Goal: Transaction & Acquisition: Book appointment/travel/reservation

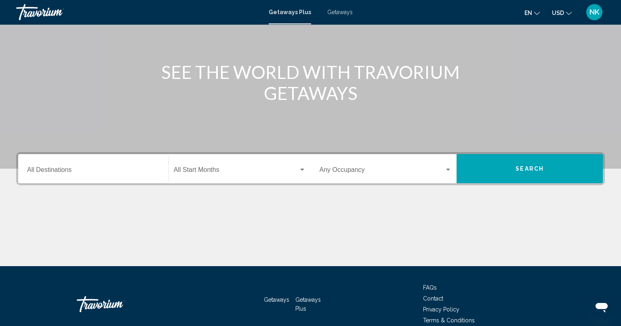
scroll to position [80, 0]
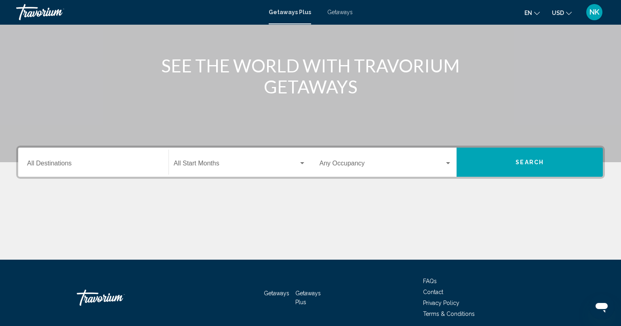
click at [112, 157] on div "Destination All Destinations" at bounding box center [93, 162] width 133 height 25
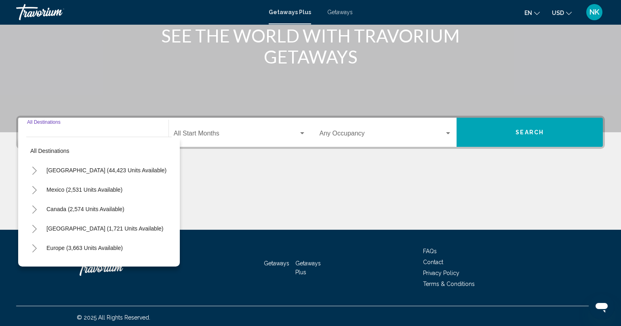
scroll to position [113, 0]
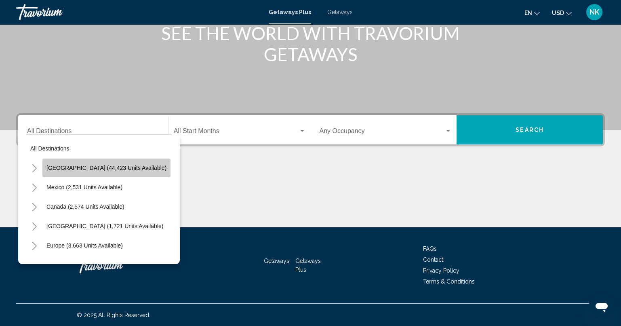
click at [112, 163] on button "[GEOGRAPHIC_DATA] (44,423 units available)" at bounding box center [106, 167] width 128 height 19
type input "**********"
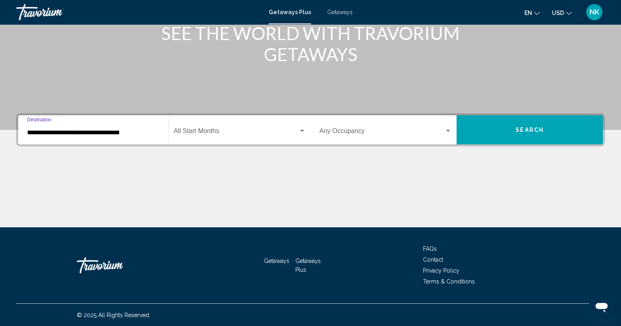
click at [213, 126] on div "Start Month All Start Months" at bounding box center [240, 129] width 132 height 25
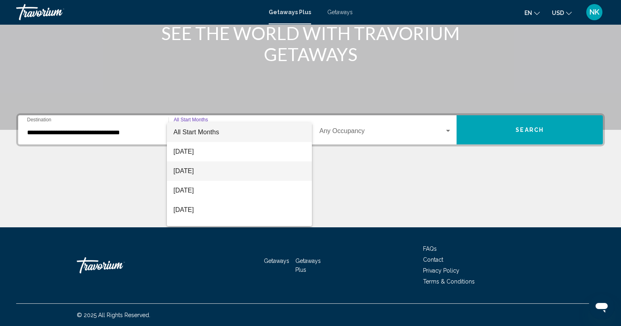
click at [206, 169] on span "[DATE]" at bounding box center [239, 170] width 132 height 19
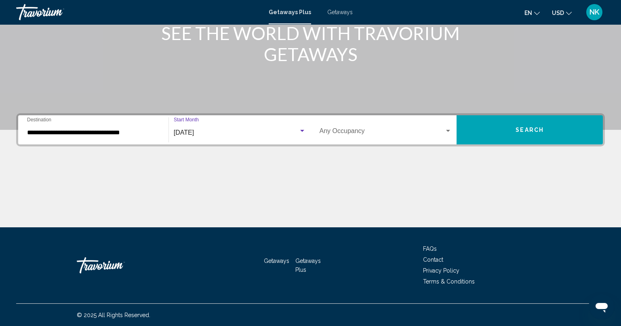
click at [520, 126] on span "Search" at bounding box center [530, 129] width 28 height 6
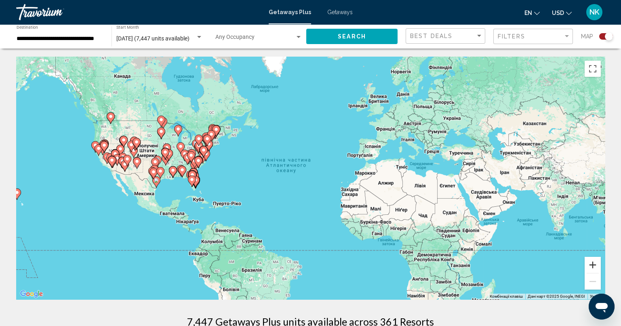
click at [595, 264] on button "Збільшити" at bounding box center [593, 265] width 16 height 16
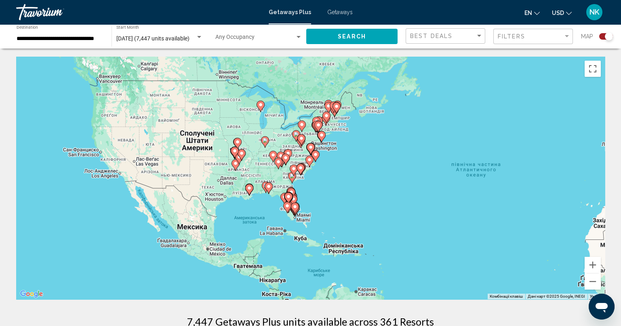
drag, startPoint x: 88, startPoint y: 145, endPoint x: 304, endPoint y: 163, distance: 216.2
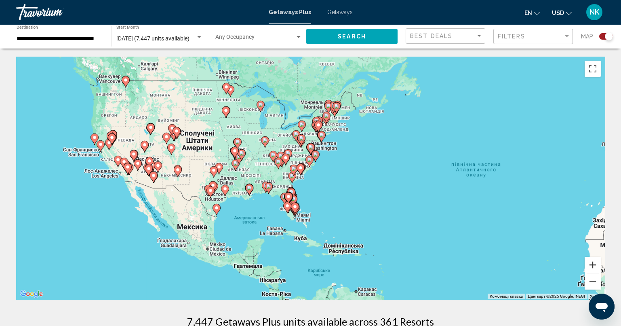
click at [596, 264] on button "Збільшити" at bounding box center [593, 265] width 16 height 16
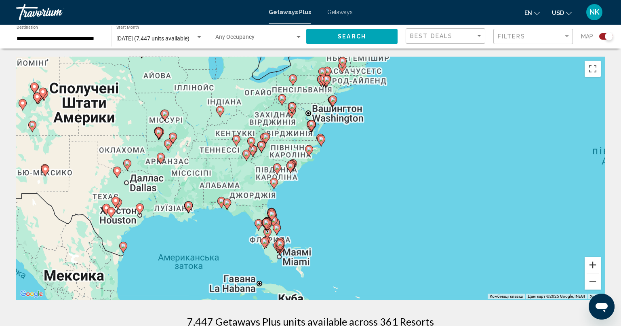
click at [596, 264] on button "Збільшити" at bounding box center [593, 265] width 16 height 16
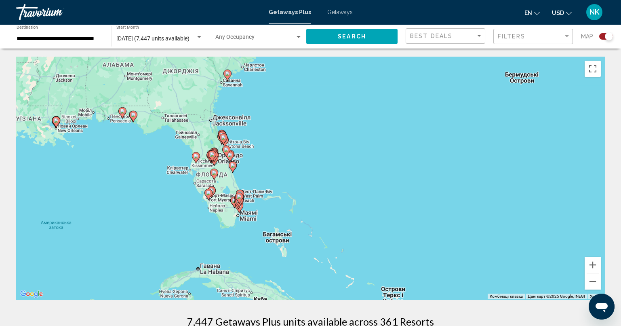
drag, startPoint x: 362, startPoint y: 244, endPoint x: 354, endPoint y: 122, distance: 122.3
click at [354, 122] on div "Увімкніть режим перетягування за допомогою клавіатури, натиснувши Alt + Enter. …" at bounding box center [310, 178] width 589 height 242
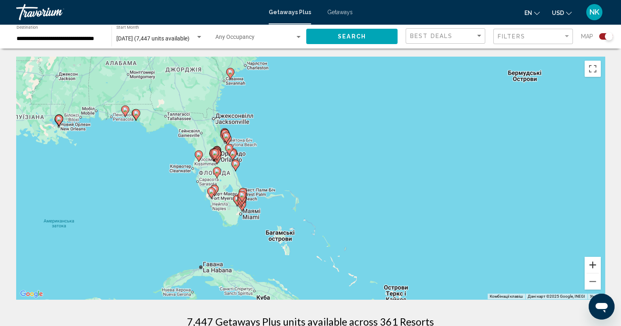
click at [598, 265] on button "Збільшити" at bounding box center [593, 265] width 16 height 16
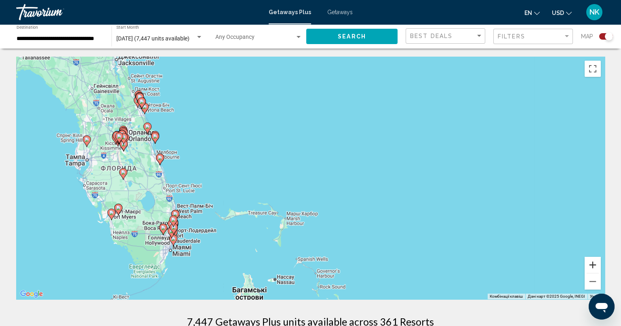
click at [598, 265] on button "Збільшити" at bounding box center [593, 265] width 16 height 16
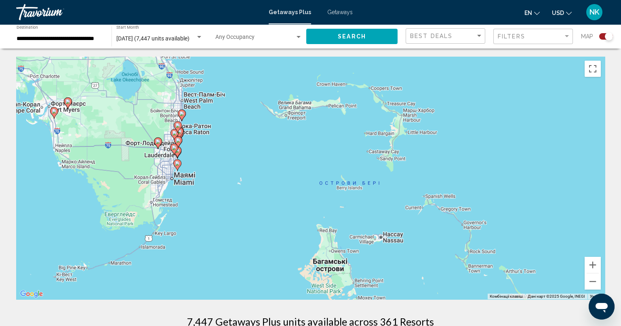
drag, startPoint x: 185, startPoint y: 187, endPoint x: 327, endPoint y: 43, distance: 202.6
click at [176, 164] on image "Main content" at bounding box center [177, 163] width 5 height 5
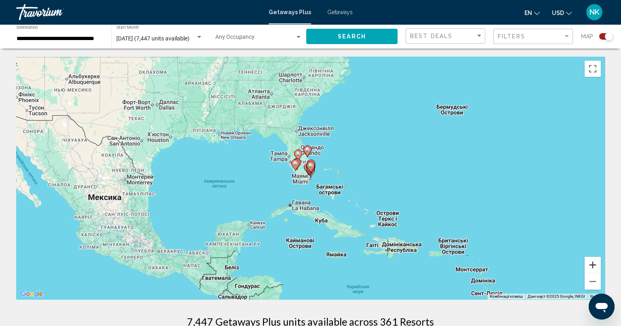
click at [594, 261] on button "Збільшити" at bounding box center [593, 265] width 16 height 16
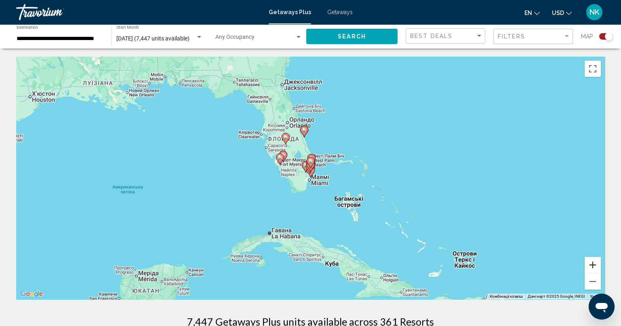
click at [594, 261] on button "Збільшити" at bounding box center [593, 265] width 16 height 16
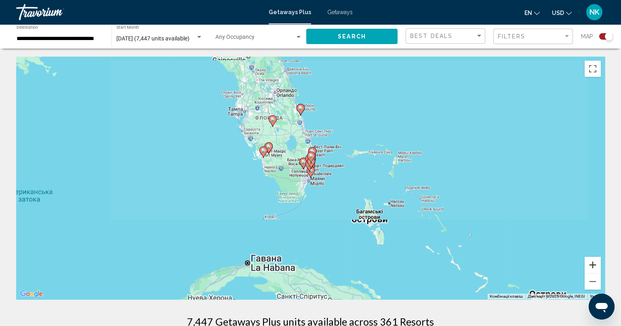
click at [594, 261] on button "Збільшити" at bounding box center [593, 265] width 16 height 16
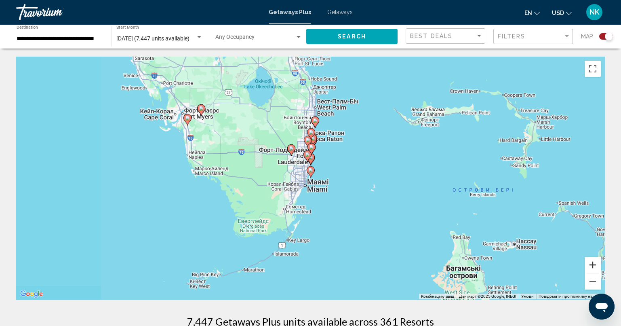
click at [594, 261] on button "Збільшити" at bounding box center [593, 265] width 16 height 16
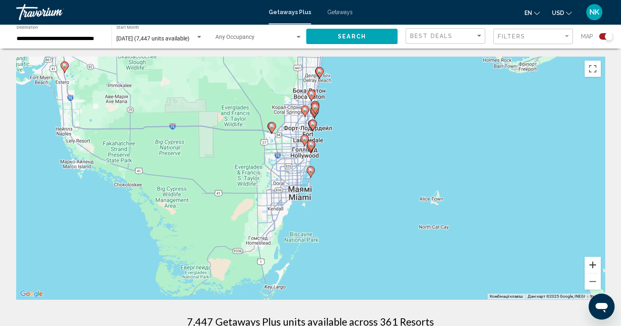
click at [594, 261] on button "Збільшити" at bounding box center [593, 265] width 16 height 16
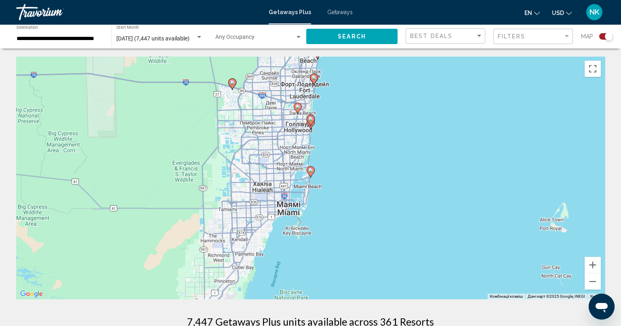
click at [310, 172] on image "Main content" at bounding box center [310, 170] width 5 height 5
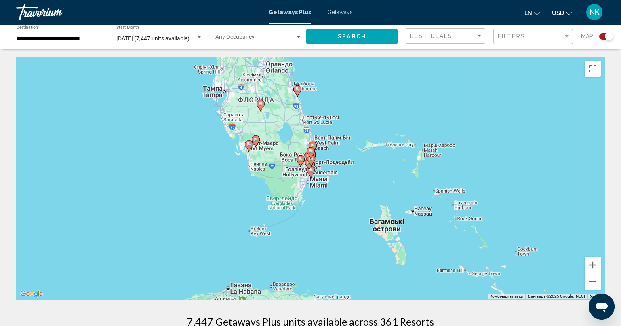
click at [310, 172] on image "Main content" at bounding box center [310, 170] width 5 height 5
type input "**********"
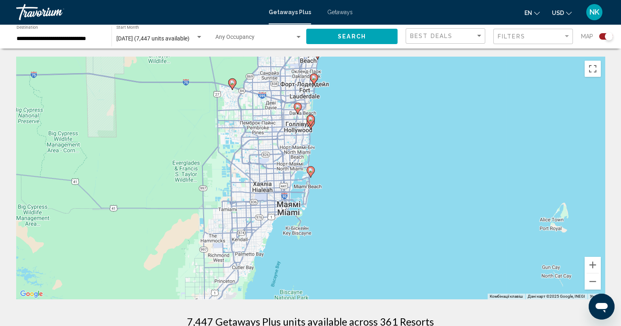
click at [314, 188] on div "Для навігації використовуйте клавіші зі стрілками. Увімкніть режим перетягуванн…" at bounding box center [310, 178] width 589 height 242
click at [312, 177] on gmp-advanced-marker "Main content" at bounding box center [311, 172] width 8 height 12
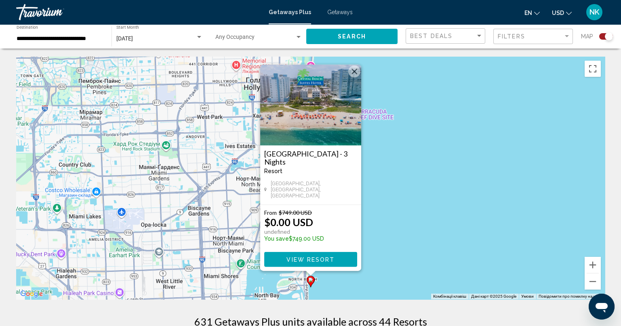
click at [326, 256] on span "View Resort" at bounding box center [311, 259] width 48 height 6
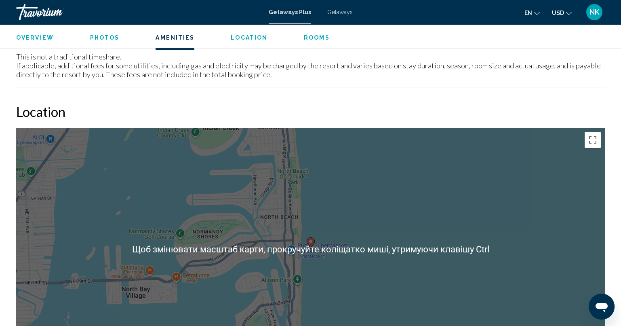
scroll to position [849, 0]
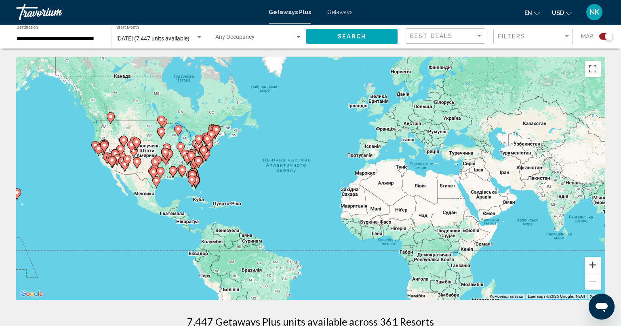
click at [592, 266] on button "Збільшити" at bounding box center [593, 265] width 16 height 16
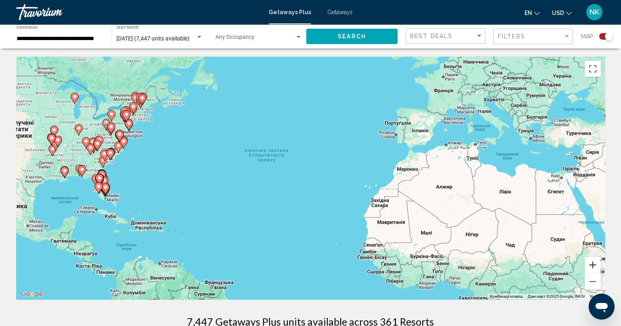
click at [592, 266] on button "Збільшити" at bounding box center [593, 265] width 16 height 16
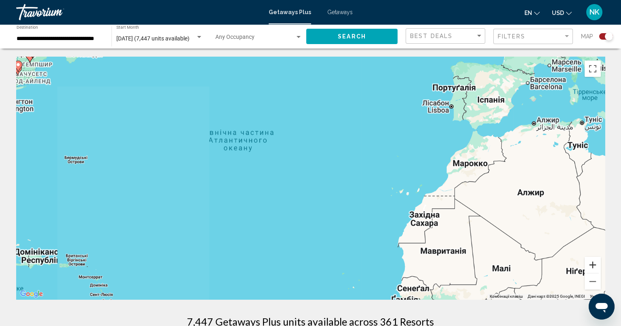
click at [592, 266] on button "Збільшити" at bounding box center [593, 265] width 16 height 16
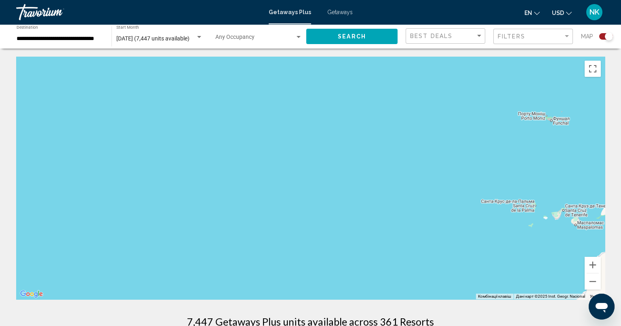
drag, startPoint x: 11, startPoint y: 169, endPoint x: 287, endPoint y: 214, distance: 280.0
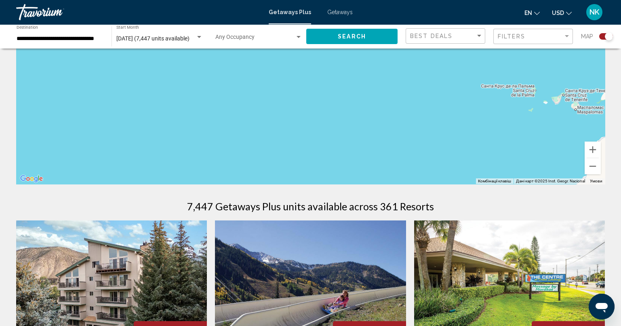
scroll to position [121, 0]
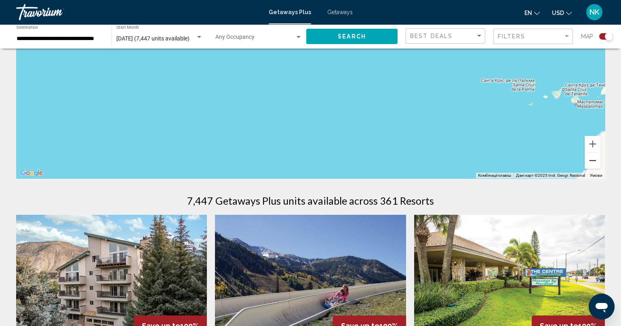
click at [594, 161] on button "Зменшити" at bounding box center [593, 160] width 16 height 16
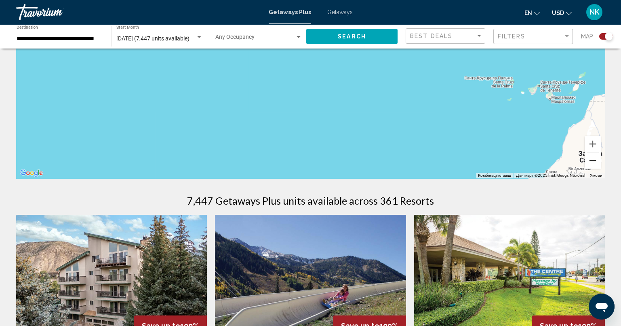
click at [594, 161] on button "Зменшити" at bounding box center [593, 160] width 16 height 16
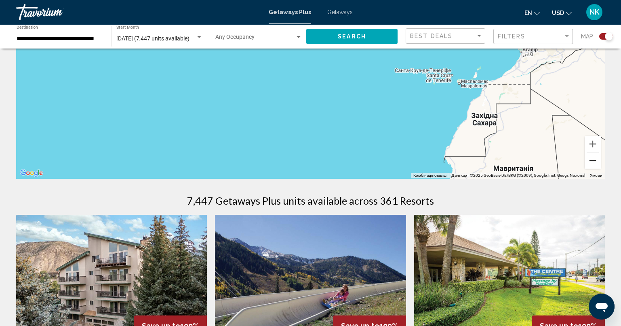
click at [594, 161] on button "Зменшити" at bounding box center [593, 160] width 16 height 16
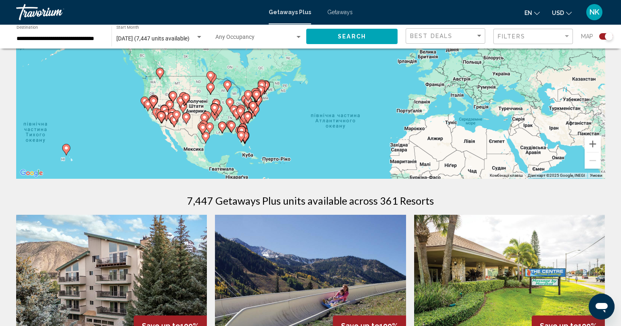
drag, startPoint x: 186, startPoint y: 70, endPoint x: 235, endPoint y: 152, distance: 96.2
click at [236, 150] on div "Увімкніть режим перетягування за допомогою клавіатури, натиснувши Alt + Enter. …" at bounding box center [310, 57] width 589 height 242
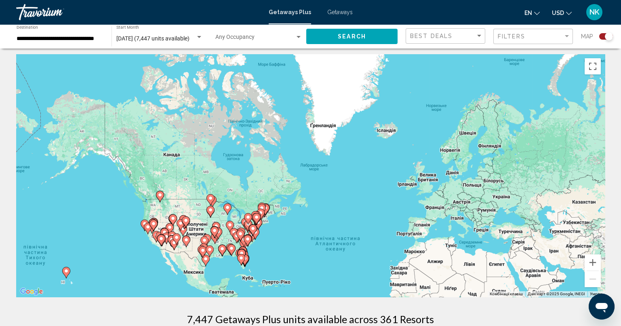
scroll to position [80, 0]
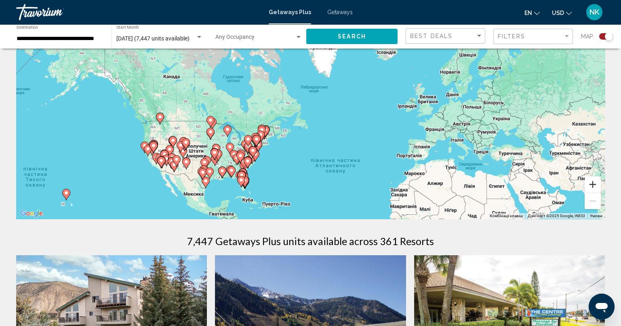
click at [592, 183] on button "Збільшити" at bounding box center [593, 184] width 16 height 16
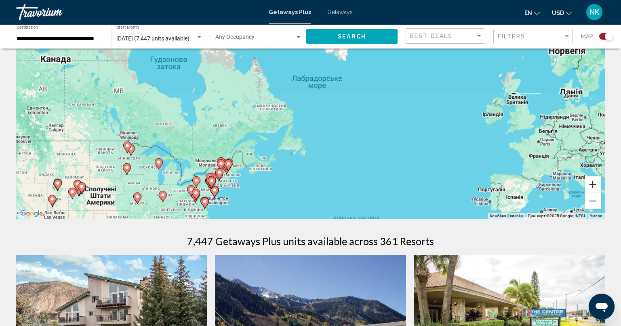
click at [592, 183] on button "Збільшити" at bounding box center [593, 184] width 16 height 16
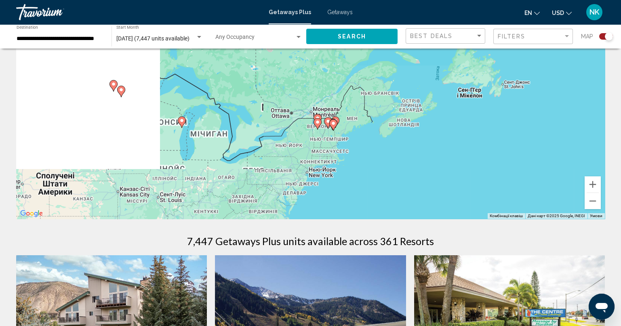
drag, startPoint x: 143, startPoint y: 188, endPoint x: 340, endPoint y: 76, distance: 226.3
click at [346, 59] on div "Увімкніть режим перетягування за допомогою клавіатури, натиснувши Alt + Enter. …" at bounding box center [310, 97] width 589 height 242
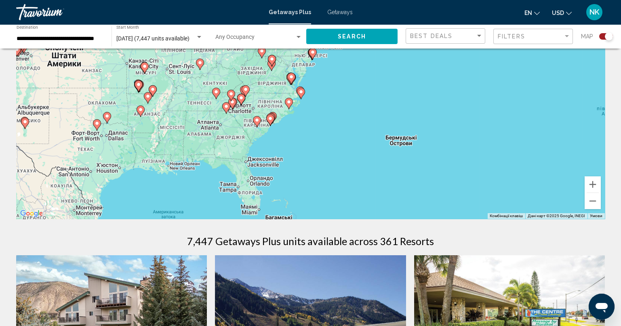
drag, startPoint x: 329, startPoint y: 123, endPoint x: 341, endPoint y: 29, distance: 95.2
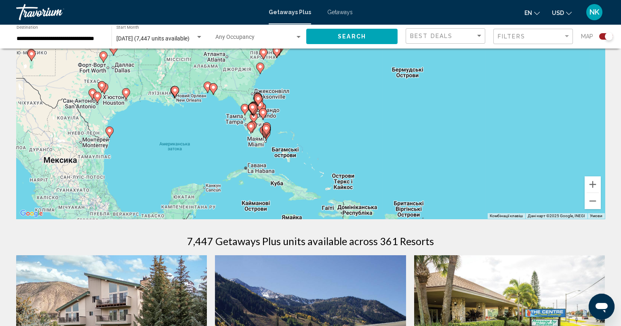
drag, startPoint x: 296, startPoint y: 171, endPoint x: 302, endPoint y: 103, distance: 67.8
click at [302, 103] on div "Увімкніть режим перетягування за допомогою клавіатури, натиснувши Alt + Enter. …" at bounding box center [310, 97] width 589 height 242
click at [590, 183] on button "Збільшити" at bounding box center [593, 184] width 16 height 16
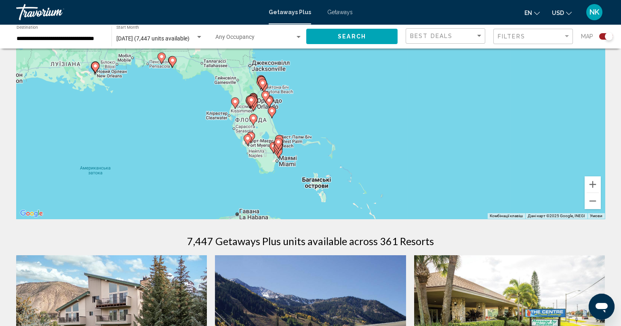
drag, startPoint x: 206, startPoint y: 166, endPoint x: 279, endPoint y: 144, distance: 76.7
click at [267, 140] on div "Увімкніть режим перетягування за допомогою клавіатури, натиснувши Alt + Enter. …" at bounding box center [310, 97] width 589 height 242
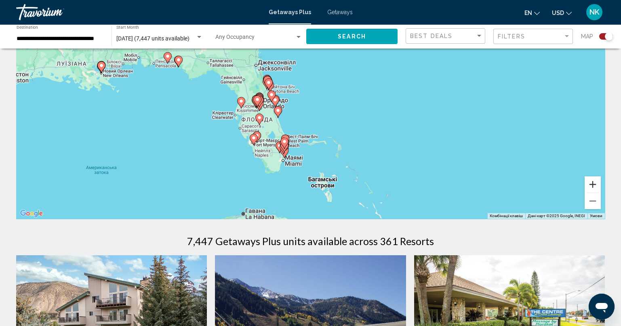
click at [592, 184] on button "Збільшити" at bounding box center [593, 184] width 16 height 16
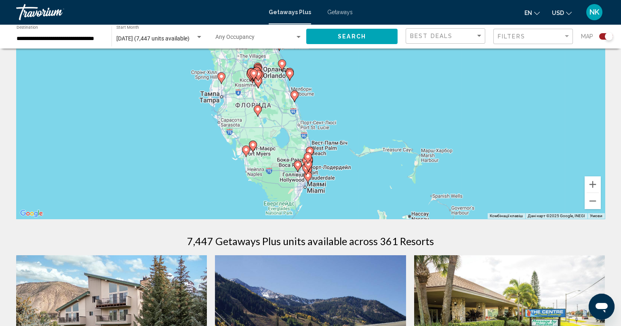
drag, startPoint x: 226, startPoint y: 184, endPoint x: 277, endPoint y: 146, distance: 63.8
click at [277, 146] on div "Увімкніть режим перетягування за допомогою клавіатури, натиснувши Alt + Enter. …" at bounding box center [310, 97] width 589 height 242
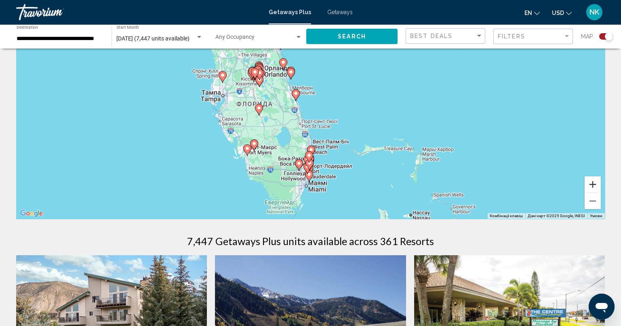
click at [596, 185] on button "Збільшити" at bounding box center [593, 184] width 16 height 16
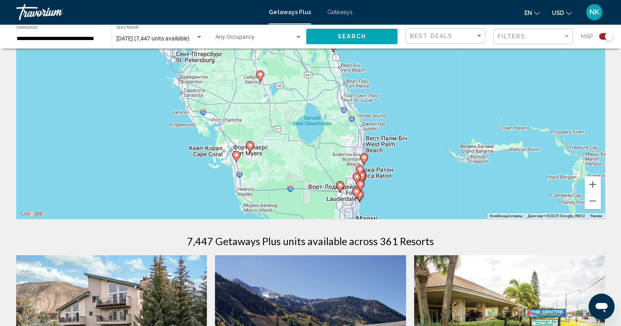
drag, startPoint x: 221, startPoint y: 183, endPoint x: 274, endPoint y: 131, distance: 74.3
click at [274, 131] on div "Увімкніть режим перетягування за допомогою клавіатури, натиснувши Alt + Enter. …" at bounding box center [310, 97] width 589 height 242
click at [589, 185] on button "Збільшити" at bounding box center [593, 184] width 16 height 16
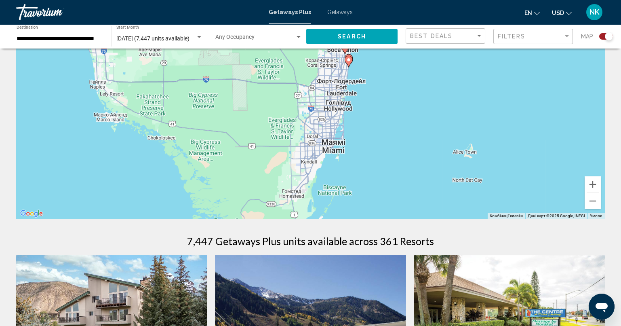
drag, startPoint x: 472, startPoint y: 187, endPoint x: 404, endPoint y: -14, distance: 212.0
click at [404, 0] on html "**********" at bounding box center [310, 83] width 621 height 326
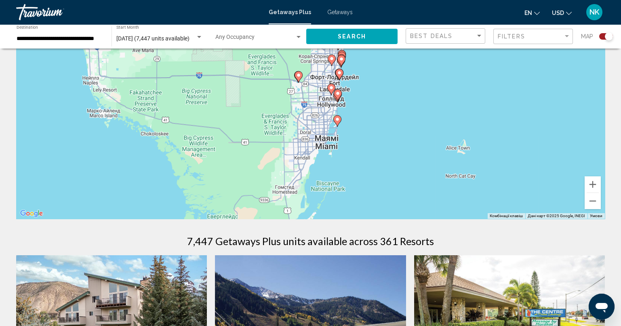
drag, startPoint x: 387, startPoint y: 138, endPoint x: 379, endPoint y: 133, distance: 9.0
click at [379, 133] on div "Увімкніть режим перетягування за допомогою клавіатури, натиснувши Alt + Enter. …" at bounding box center [310, 97] width 589 height 242
click at [339, 96] on icon "Main content" at bounding box center [337, 95] width 7 height 11
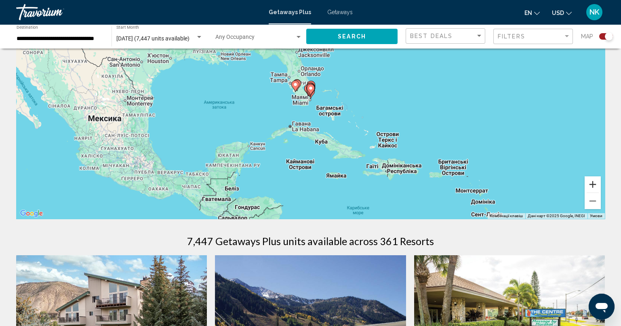
click at [591, 184] on button "Збільшити" at bounding box center [593, 184] width 16 height 16
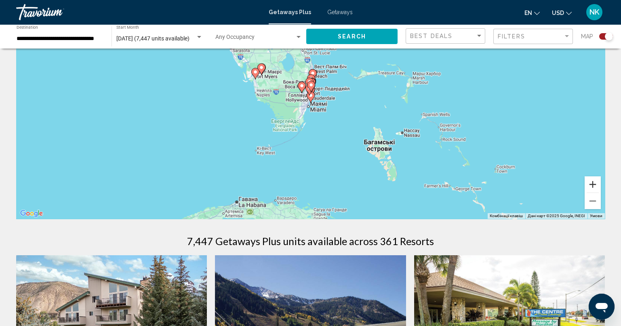
click at [591, 184] on button "Збільшити" at bounding box center [593, 184] width 16 height 16
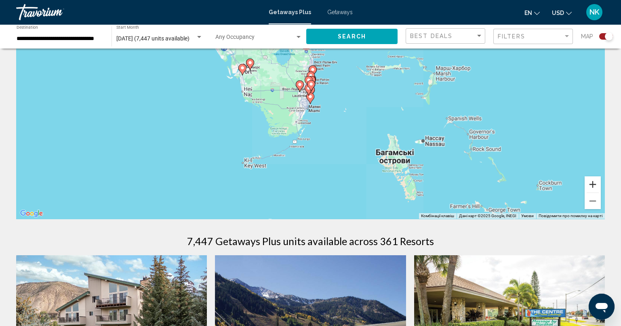
click at [591, 184] on button "Збільшити" at bounding box center [593, 184] width 16 height 16
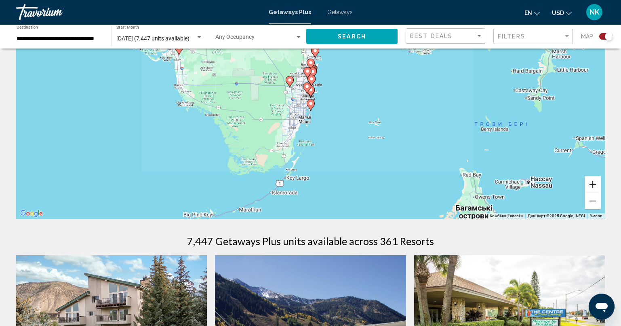
click at [591, 184] on button "Збільшити" at bounding box center [593, 184] width 16 height 16
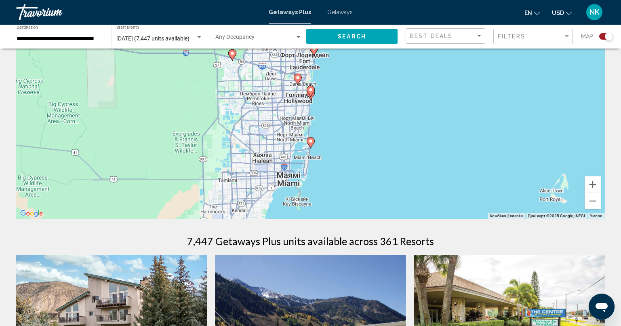
click at [311, 89] on image "Main content" at bounding box center [310, 89] width 5 height 5
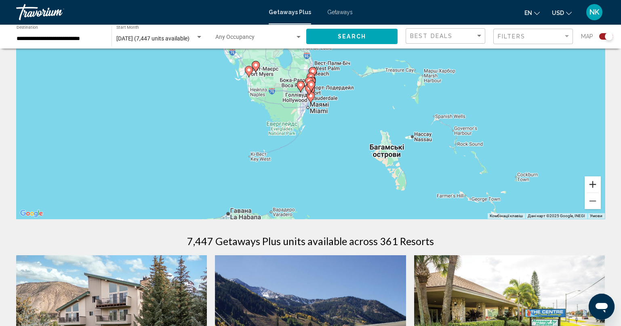
click at [594, 181] on button "Збільшити" at bounding box center [593, 184] width 16 height 16
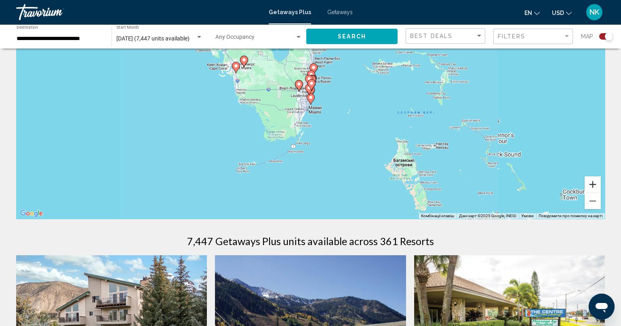
click at [594, 181] on button "Збільшити" at bounding box center [593, 184] width 16 height 16
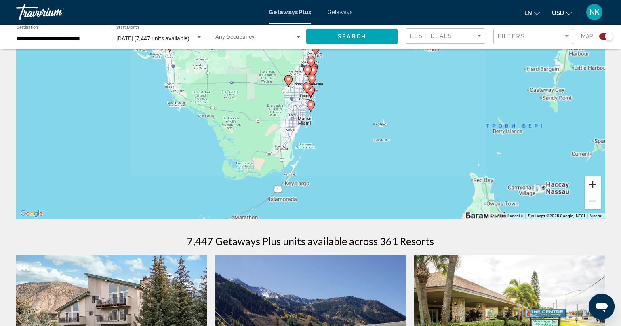
click at [594, 181] on button "Збільшити" at bounding box center [593, 184] width 16 height 16
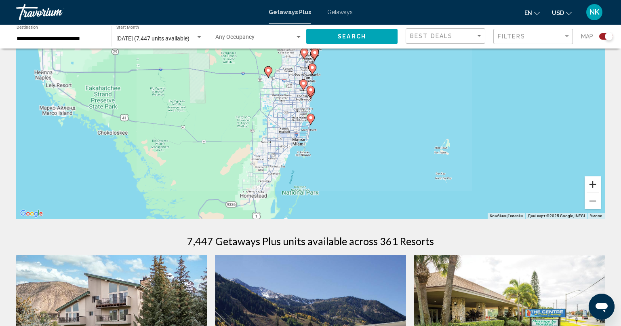
click at [594, 181] on button "Збільшити" at bounding box center [593, 184] width 16 height 16
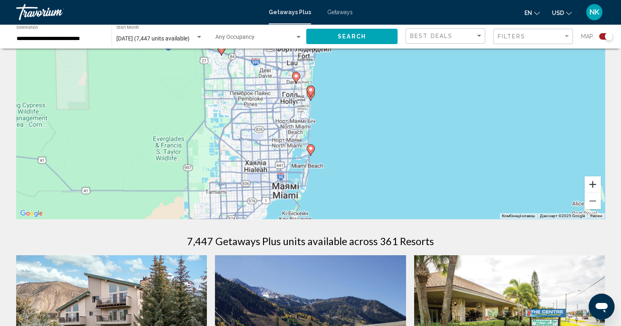
click at [594, 181] on button "Збільшити" at bounding box center [593, 184] width 16 height 16
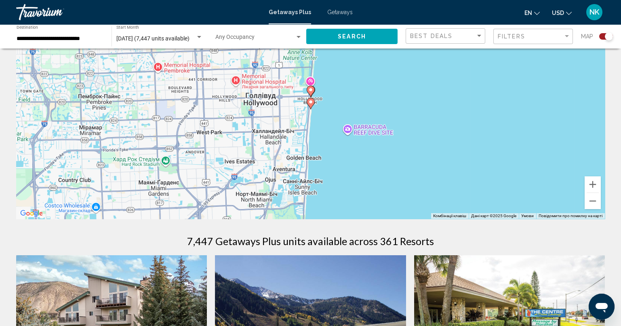
click at [310, 105] on icon "Main content" at bounding box center [310, 103] width 7 height 11
type input "**********"
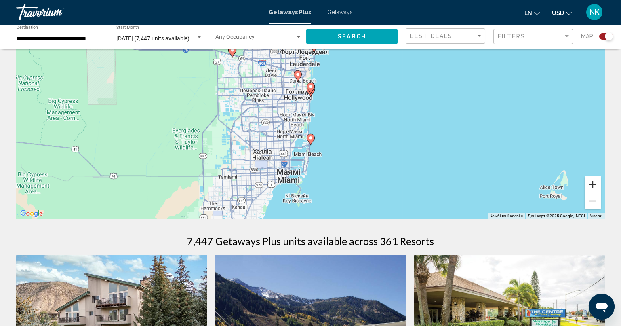
click at [592, 183] on button "Збільшити" at bounding box center [593, 184] width 16 height 16
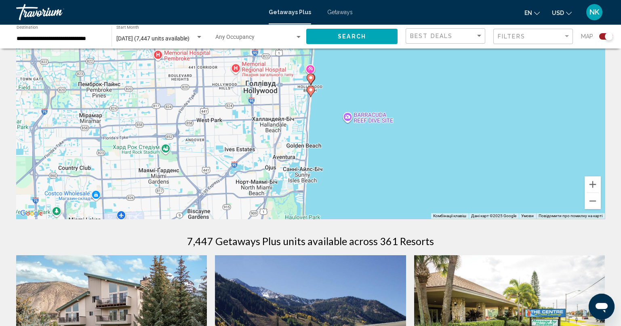
click at [308, 89] on image "Main content" at bounding box center [310, 89] width 5 height 5
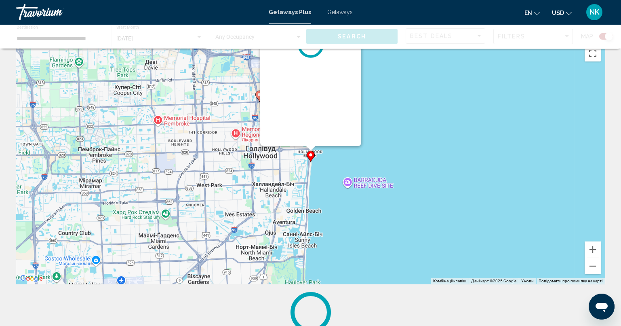
click at [311, 162] on div "Увімкніть режим перетягування за допомогою клавіатури, натиснувши Alt + Enter. …" at bounding box center [605, 162] width 589 height 0
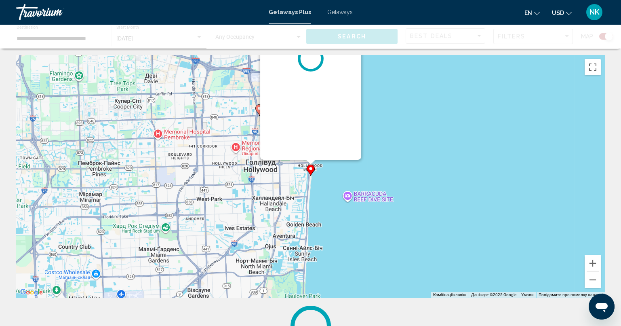
scroll to position [0, 0]
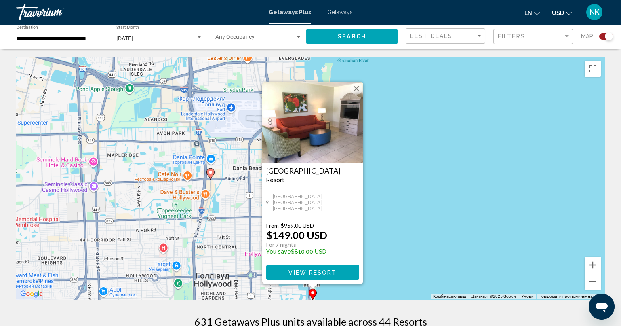
click at [326, 273] on span "View Resort" at bounding box center [313, 272] width 48 height 6
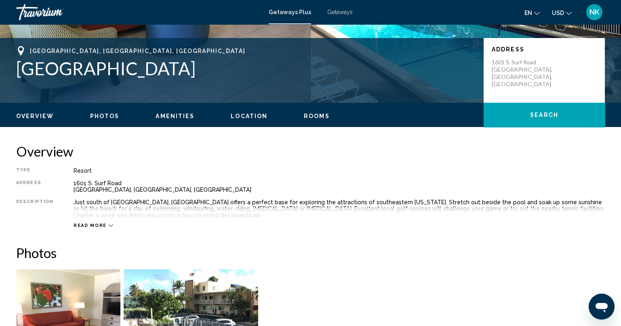
scroll to position [80, 0]
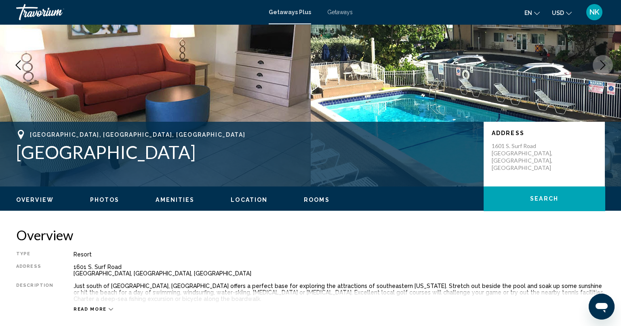
click at [247, 200] on span "Location" at bounding box center [249, 199] width 37 height 6
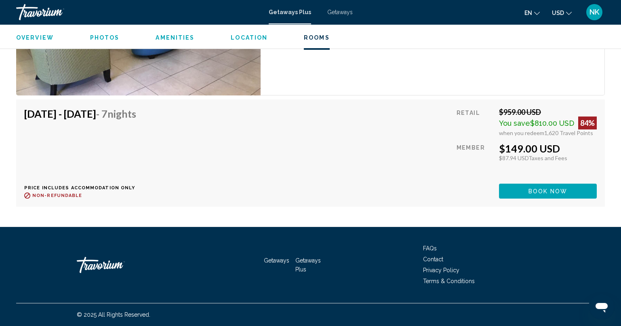
scroll to position [1452, 0]
drag, startPoint x: 122, startPoint y: 193, endPoint x: 24, endPoint y: 188, distance: 97.9
click at [24, 188] on div "Price includes accommodation only Refundable until : Non-refundable" at bounding box center [83, 191] width 118 height 13
click at [247, 181] on div "[DATE] - [DATE] - 7 Nights Price includes accommodation only Refundable until :…" at bounding box center [310, 152] width 573 height 91
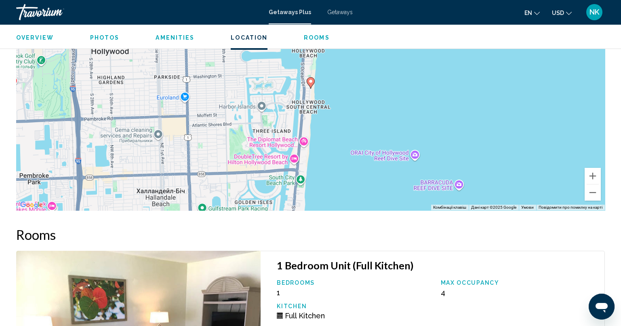
scroll to position [1088, 0]
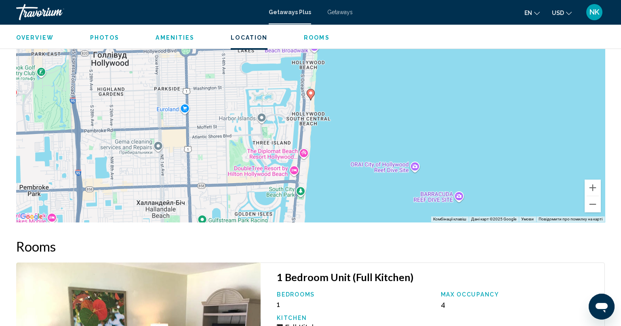
click at [312, 100] on icon "Main content" at bounding box center [310, 94] width 7 height 11
click at [310, 101] on gmp-advanced-marker "Main content" at bounding box center [311, 94] width 8 height 12
click at [310, 95] on image "Main content" at bounding box center [310, 93] width 5 height 5
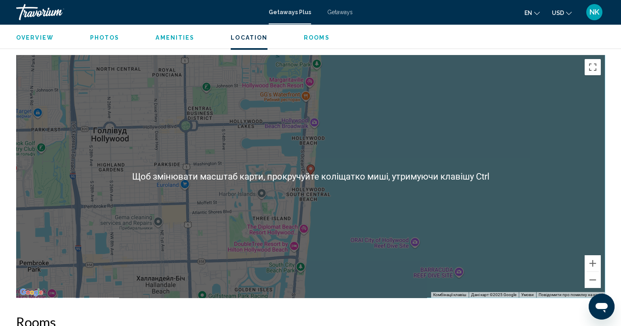
scroll to position [1007, 0]
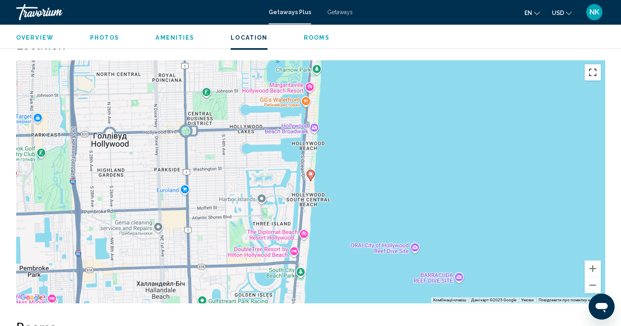
click at [590, 80] on button "Перемкнути повноекранний режим" at bounding box center [593, 72] width 16 height 16
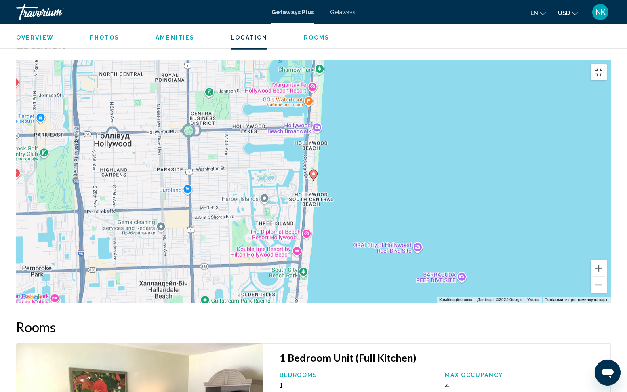
click at [607, 64] on button "Перемкнути повноекранний режим" at bounding box center [599, 72] width 16 height 16
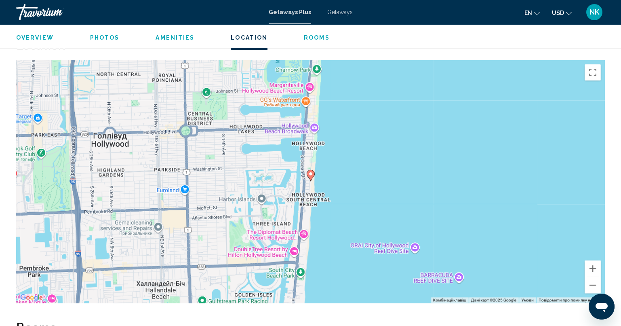
click at [312, 39] on span "Rooms" at bounding box center [317, 37] width 26 height 6
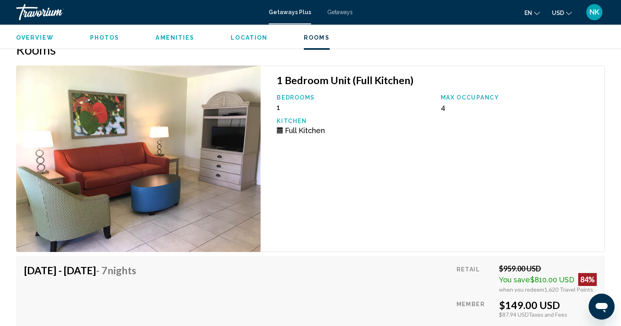
scroll to position [1288, 0]
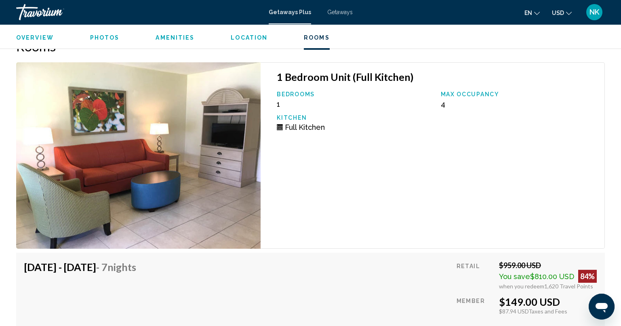
click at [240, 147] on img "Main content" at bounding box center [138, 155] width 244 height 186
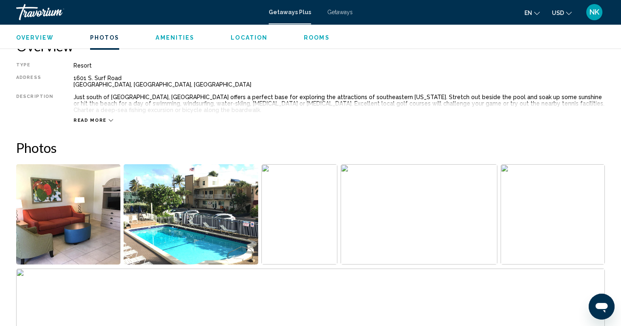
scroll to position [237, 0]
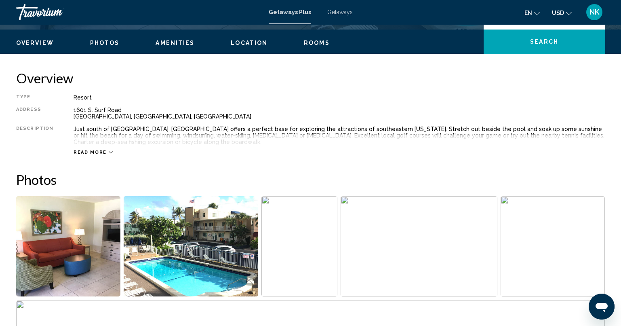
click at [314, 237] on img "Open full-screen image slider" at bounding box center [299, 246] width 76 height 100
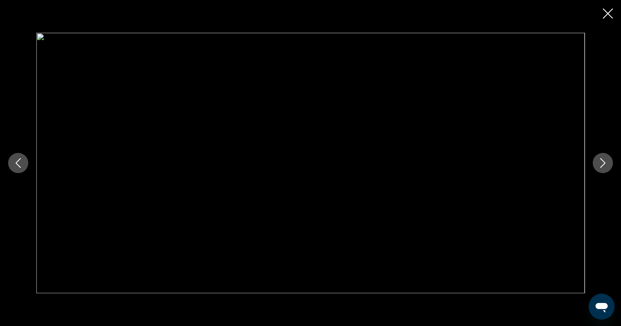
click at [605, 164] on icon "Next image" at bounding box center [603, 163] width 10 height 10
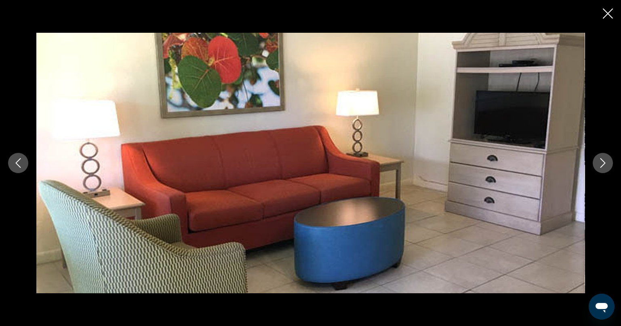
click at [605, 164] on icon "Next image" at bounding box center [603, 163] width 10 height 10
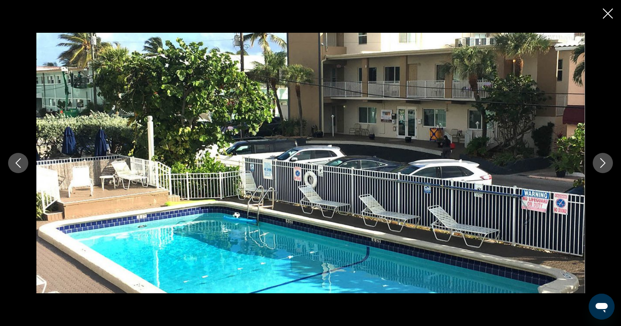
click at [605, 164] on icon "Next image" at bounding box center [603, 163] width 10 height 10
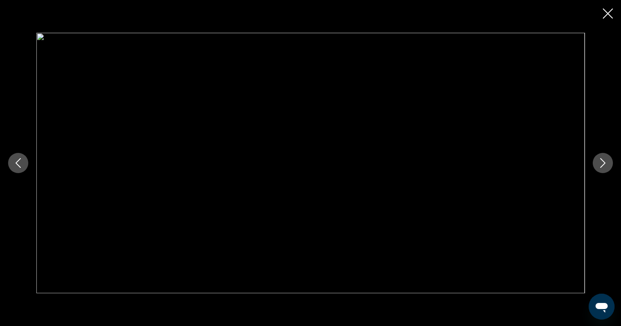
click at [607, 17] on icon "Close slideshow" at bounding box center [608, 13] width 10 height 10
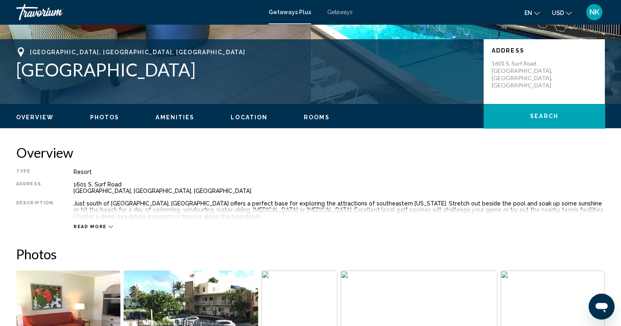
scroll to position [156, 0]
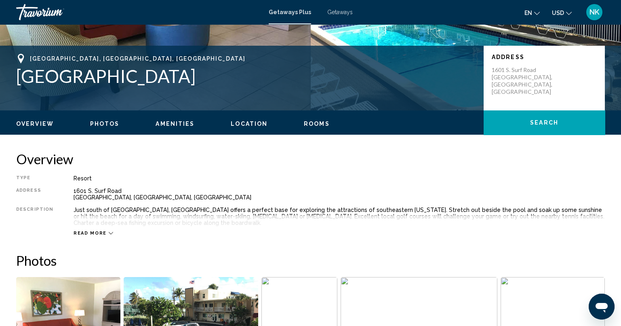
click at [102, 231] on div "Read more" at bounding box center [94, 232] width 40 height 5
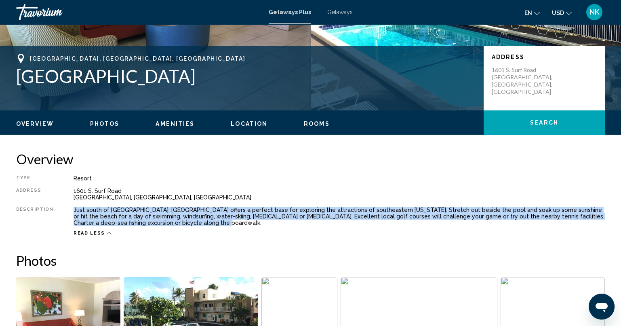
drag, startPoint x: 161, startPoint y: 224, endPoint x: 69, endPoint y: 210, distance: 92.8
click at [69, 210] on div "Type Resort All-Inclusive No All-Inclusive Address [STREET_ADDRESS] [GEOGRAPHIC…" at bounding box center [310, 205] width 589 height 61
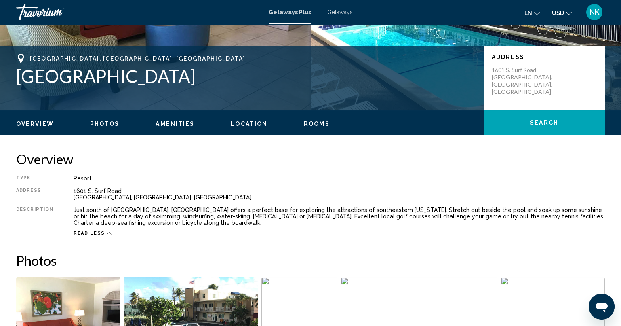
click at [501, 160] on h2 "Overview" at bounding box center [310, 159] width 589 height 16
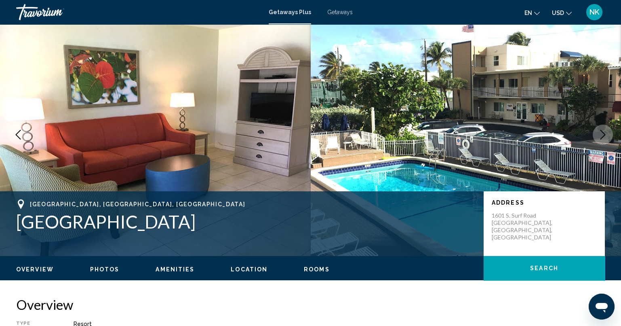
scroll to position [0, 0]
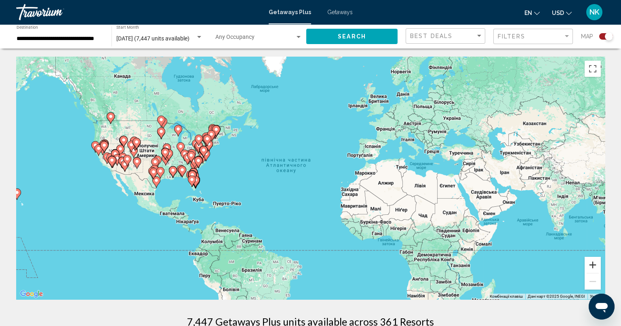
click at [591, 265] on button "Збільшити" at bounding box center [593, 265] width 16 height 16
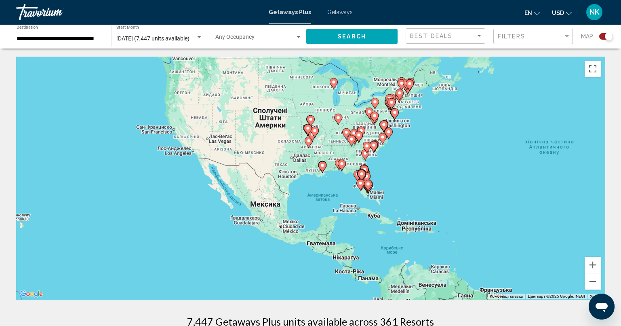
drag, startPoint x: 159, startPoint y: 160, endPoint x: 448, endPoint y: 154, distance: 289.4
click at [448, 154] on div "Увімкніть режим перетягування за допомогою клавіатури, натиснувши Alt + Enter. …" at bounding box center [310, 178] width 589 height 242
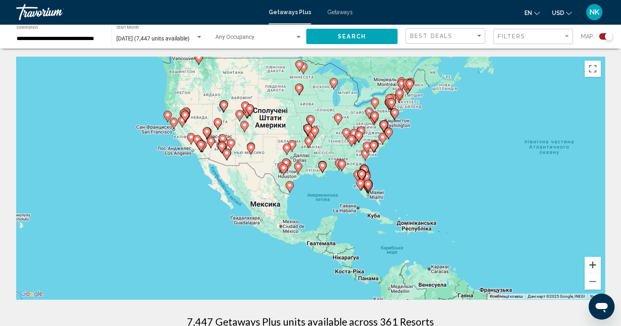
click at [590, 259] on button "Збільшити" at bounding box center [593, 265] width 16 height 16
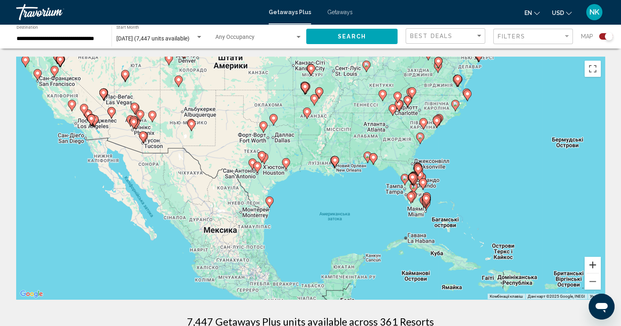
click at [592, 261] on button "Збільшити" at bounding box center [593, 265] width 16 height 16
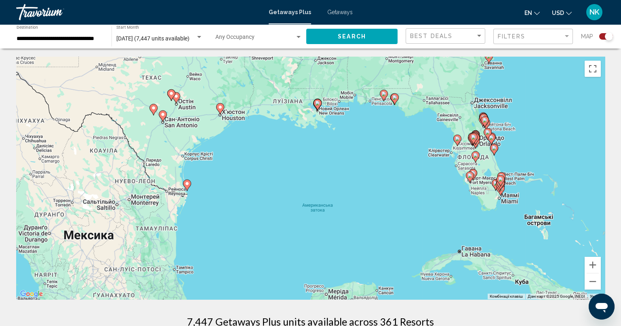
drag, startPoint x: 569, startPoint y: 234, endPoint x: 527, endPoint y: 186, distance: 63.3
click at [527, 186] on div "Увімкніть режим перетягування за допомогою клавіатури, натиснувши Alt + Enter. …" at bounding box center [310, 178] width 589 height 242
click at [600, 265] on button "Збільшити" at bounding box center [593, 265] width 16 height 16
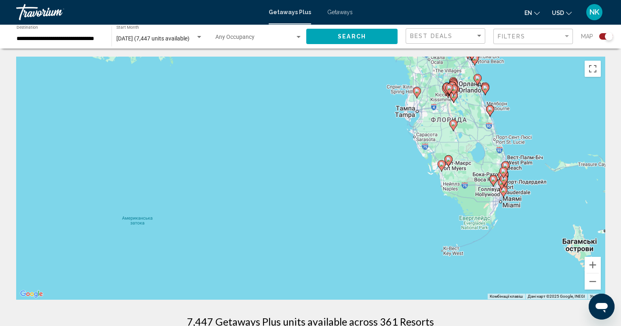
drag, startPoint x: 561, startPoint y: 201, endPoint x: 373, endPoint y: 185, distance: 188.6
click at [373, 185] on div "Увімкніть режим перетягування за допомогою клавіатури, натиснувши Alt + Enter. …" at bounding box center [310, 178] width 589 height 242
click at [595, 265] on button "Збільшити" at bounding box center [593, 265] width 16 height 16
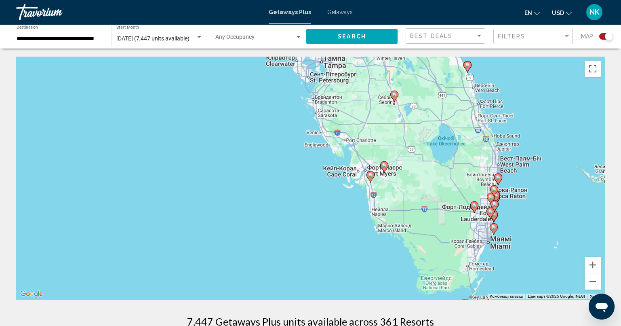
drag, startPoint x: 567, startPoint y: 191, endPoint x: 365, endPoint y: 209, distance: 202.4
click at [365, 209] on div "Увімкніть режим перетягування за допомогою клавіатури, натиснувши Alt + Enter. …" at bounding box center [310, 178] width 589 height 242
click at [594, 263] on button "Збільшити" at bounding box center [593, 265] width 16 height 16
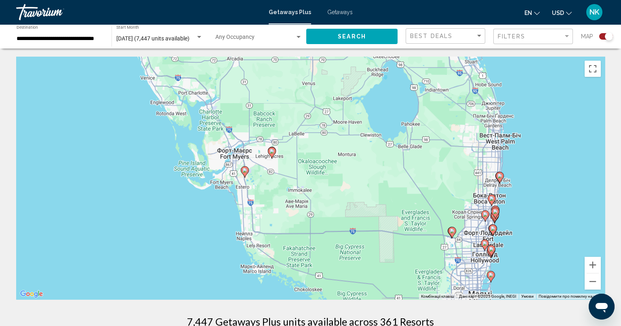
drag, startPoint x: 523, startPoint y: 206, endPoint x: 377, endPoint y: 198, distance: 145.7
click at [335, 196] on div "Увімкніть режим перетягування за допомогою клавіатури, натиснувши Alt + Enter. …" at bounding box center [310, 178] width 589 height 242
click at [594, 262] on button "Збільшити" at bounding box center [593, 265] width 16 height 16
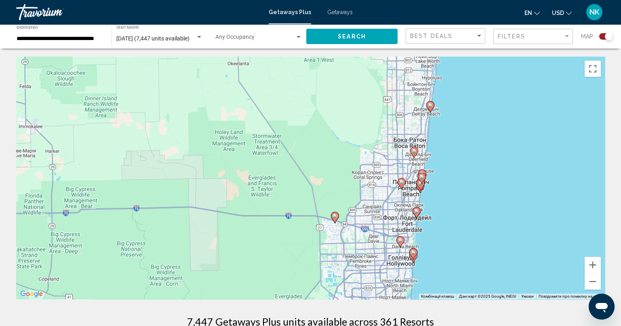
drag, startPoint x: 573, startPoint y: 245, endPoint x: 292, endPoint y: 167, distance: 291.5
click at [292, 167] on div "Увімкніть режим перетягування за допомогою клавіатури, натиснувши Alt + Enter. …" at bounding box center [310, 178] width 589 height 242
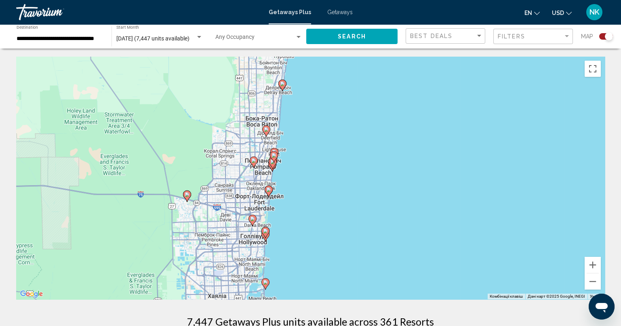
click at [274, 162] on icon "Main content" at bounding box center [274, 156] width 8 height 11
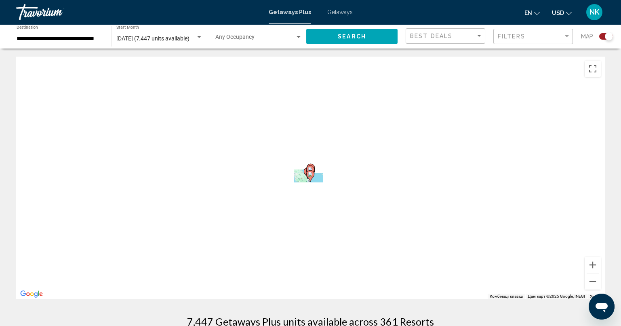
click at [274, 162] on div "Для навігації використовуйте клавіші зі стрілками. Увімкніть режим перетягуванн…" at bounding box center [310, 178] width 589 height 242
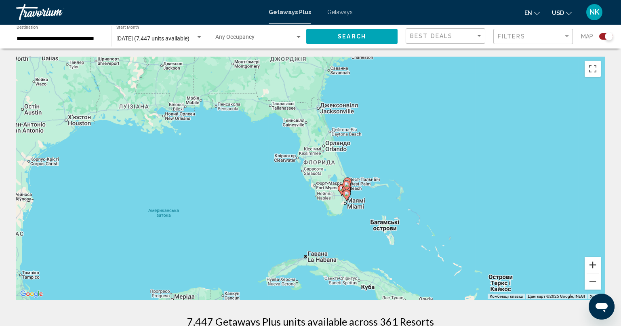
click at [599, 266] on button "Збільшити" at bounding box center [593, 265] width 16 height 16
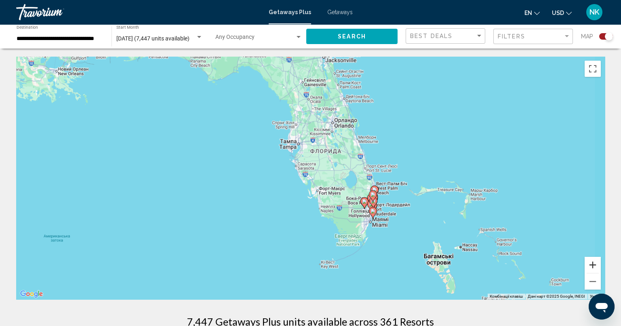
click at [599, 266] on button "Збільшити" at bounding box center [593, 265] width 16 height 16
click at [598, 266] on button "Збільшити" at bounding box center [593, 265] width 16 height 16
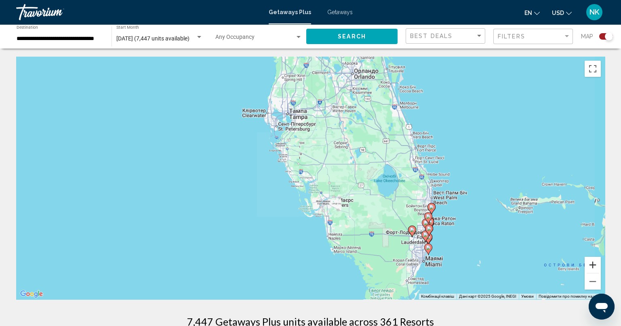
click at [598, 266] on button "Збільшити" at bounding box center [593, 265] width 16 height 16
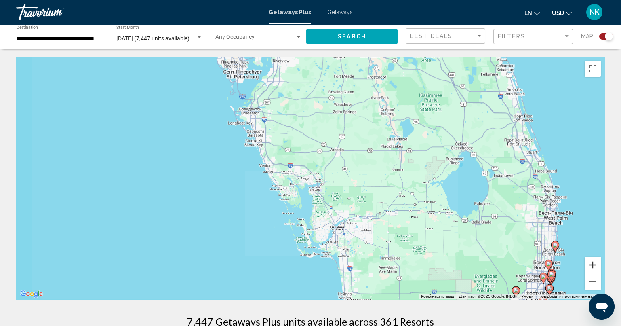
click at [598, 265] on button "Збільшити" at bounding box center [593, 265] width 16 height 16
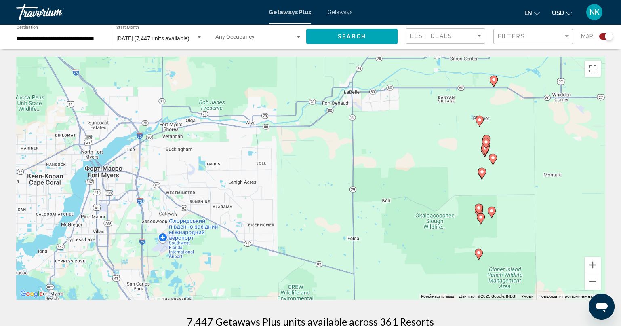
drag, startPoint x: 568, startPoint y: 247, endPoint x: 312, endPoint y: 58, distance: 318.4
click at [237, 1] on div "**********" at bounding box center [310, 163] width 621 height 326
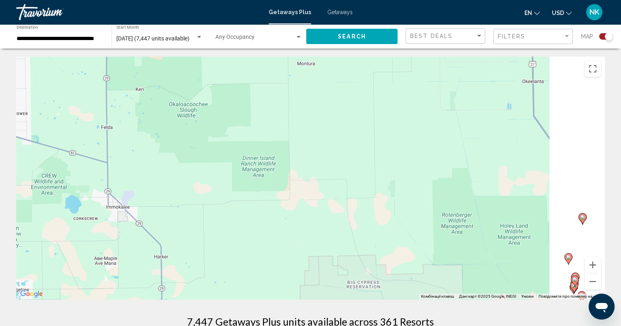
drag, startPoint x: 539, startPoint y: 192, endPoint x: 247, endPoint y: 68, distance: 317.3
click at [246, 65] on div "Увімкніть режим перетягування за допомогою клавіатури, натиснувши Alt + Enter. …" at bounding box center [310, 178] width 589 height 242
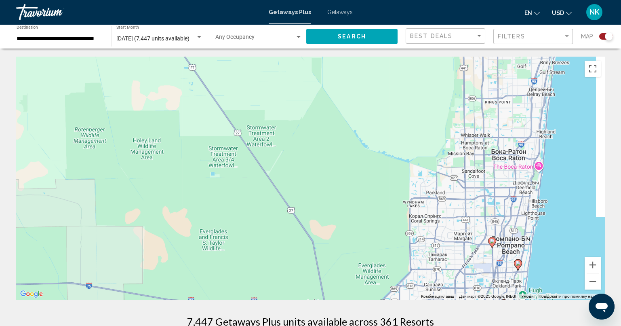
drag, startPoint x: 583, startPoint y: 188, endPoint x: 290, endPoint y: 132, distance: 298.3
click at [271, 124] on div "Увімкніть режим перетягування за допомогою клавіатури, натиснувши Alt + Enter. …" at bounding box center [310, 178] width 589 height 242
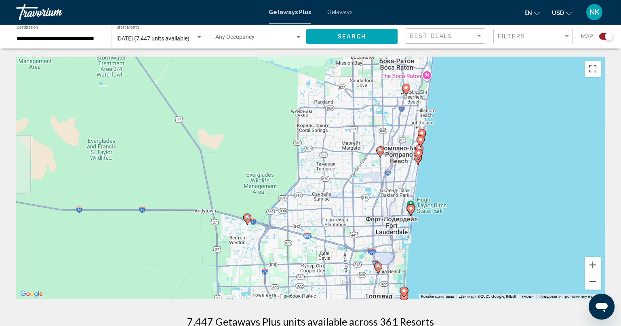
drag, startPoint x: 506, startPoint y: 223, endPoint x: 396, endPoint y: 131, distance: 143.8
click at [396, 131] on div "Увімкніть режим перетягування за допомогою клавіатури, натиснувши Alt + Enter. …" at bounding box center [310, 178] width 589 height 242
click at [597, 267] on button "Збільшити" at bounding box center [593, 265] width 16 height 16
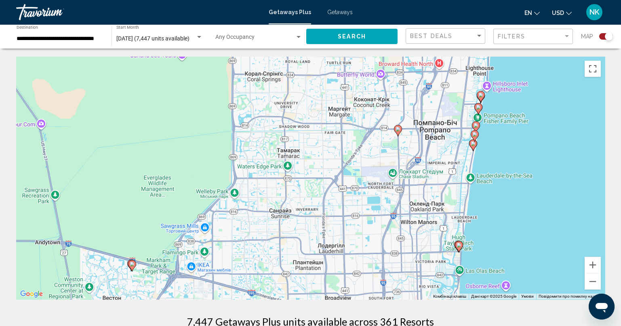
drag, startPoint x: 501, startPoint y: 156, endPoint x: 436, endPoint y: 154, distance: 64.7
click at [436, 154] on div "Увімкніть режим перетягування за допомогою клавіатури, натиснувши Alt + Enter. …" at bounding box center [310, 178] width 589 height 242
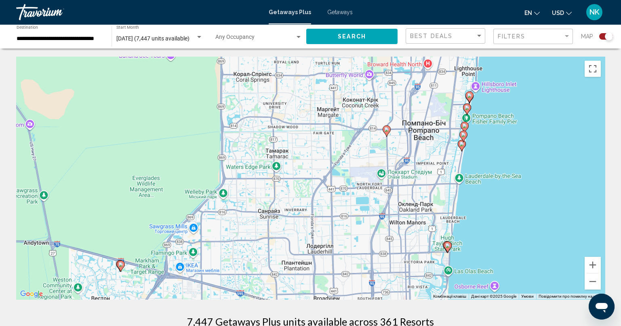
click at [467, 109] on image "Main content" at bounding box center [467, 107] width 5 height 5
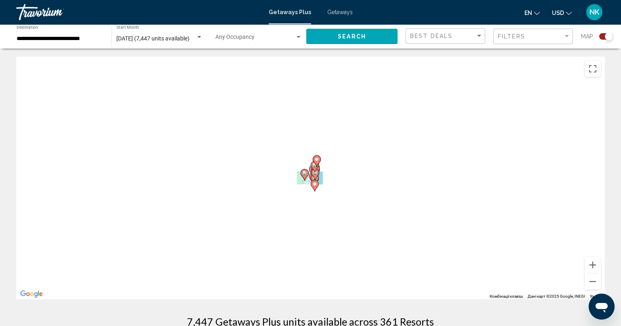
click at [467, 109] on div "Для навігації використовуйте клавіші зі стрілками. Увімкніть режим перетягуванн…" at bounding box center [310, 178] width 589 height 242
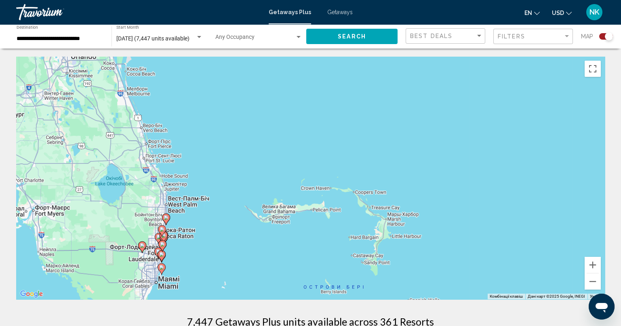
click at [167, 220] on icon "Main content" at bounding box center [165, 219] width 7 height 11
type input "**********"
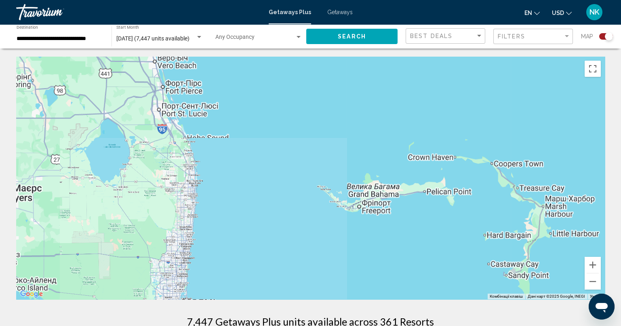
click at [167, 220] on div "Main content" at bounding box center [310, 178] width 589 height 242
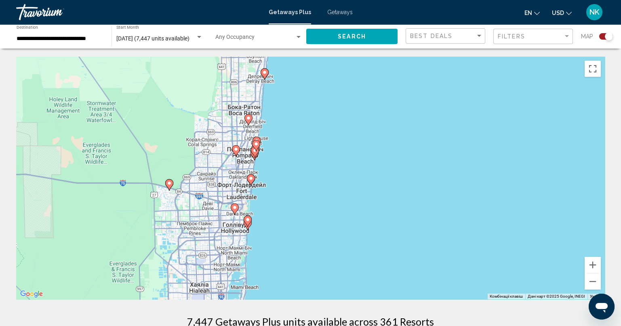
drag, startPoint x: 314, startPoint y: 236, endPoint x: 358, endPoint y: 128, distance: 116.8
click at [345, 107] on div "Увімкніть режим перетягування за допомогою клавіатури, натиснувши Alt + Enter. …" at bounding box center [310, 178] width 589 height 242
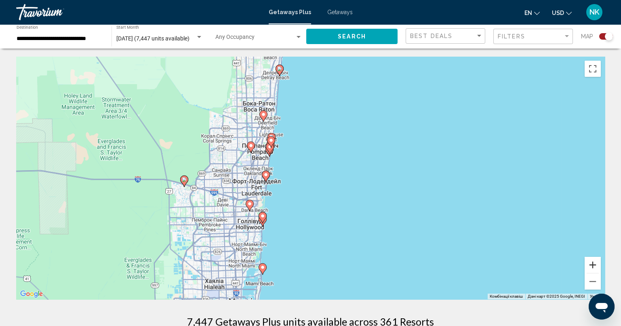
click at [594, 260] on button "Збільшити" at bounding box center [593, 265] width 16 height 16
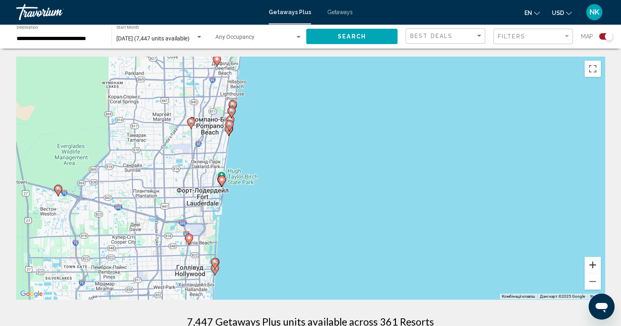
click at [594, 260] on button "Збільшити" at bounding box center [593, 265] width 16 height 16
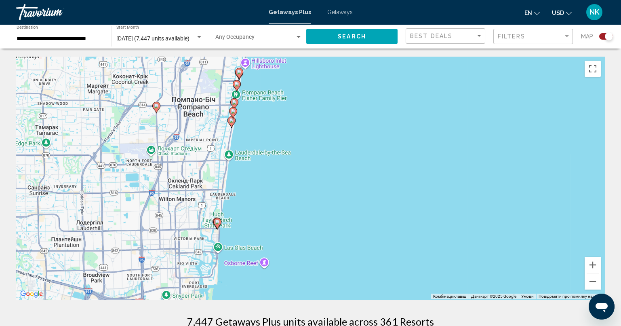
drag, startPoint x: 228, startPoint y: 216, endPoint x: 313, endPoint y: 248, distance: 91.4
click at [313, 249] on div "Увімкніть режим перетягування за допомогою клавіатури, натиснувши Alt + Enter. …" at bounding box center [310, 178] width 589 height 242
click at [233, 119] on image "Main content" at bounding box center [231, 120] width 5 height 5
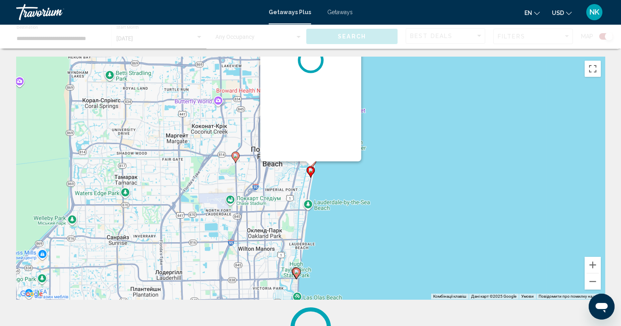
click at [233, 119] on div "Увімкніть режим перетягування за допомогою клавіатури, натиснувши Alt + Enter. …" at bounding box center [310, 178] width 589 height 242
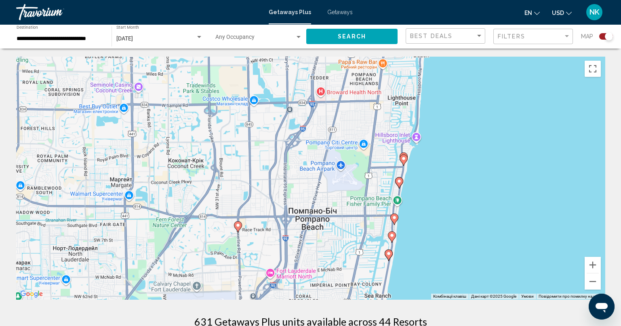
click at [393, 238] on icon "Main content" at bounding box center [391, 237] width 7 height 11
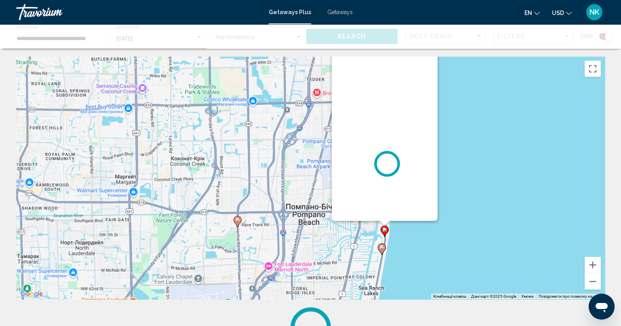
click at [393, 238] on div "Увімкніть режим перетягування за допомогою клавіатури, натиснувши Alt + Enter. …" at bounding box center [310, 178] width 589 height 242
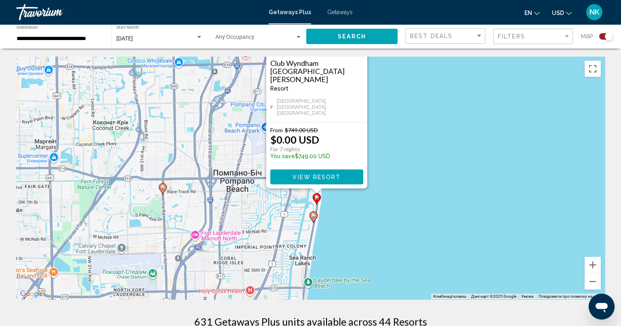
click at [346, 175] on button "View Resort" at bounding box center [316, 176] width 93 height 15
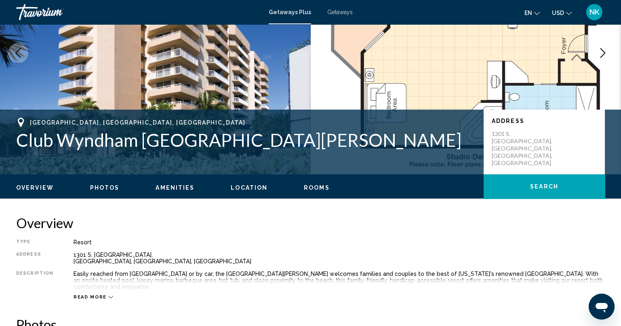
scroll to position [80, 0]
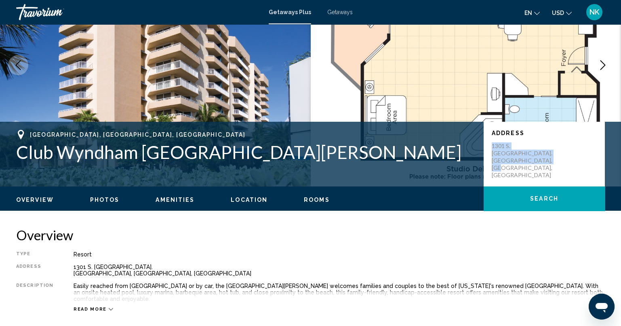
drag, startPoint x: 554, startPoint y: 153, endPoint x: 508, endPoint y: 147, distance: 46.5
click at [493, 143] on p "1301 S. [GEOGRAPHIC_DATA]. [GEOGRAPHIC_DATA], [GEOGRAPHIC_DATA], [GEOGRAPHIC_DA…" at bounding box center [524, 160] width 65 height 36
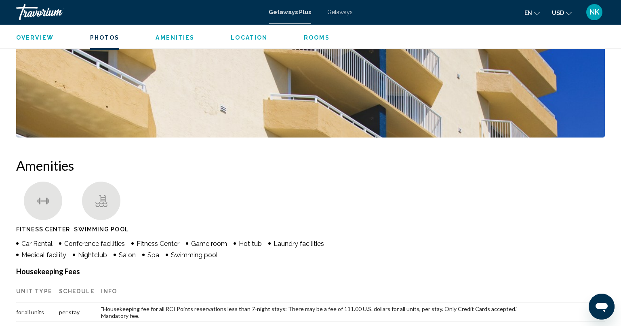
scroll to position [546, 0]
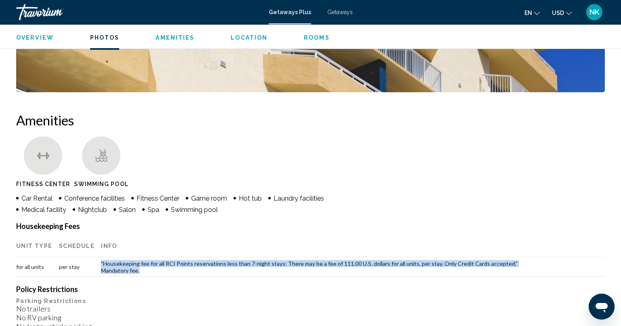
drag, startPoint x: 152, startPoint y: 263, endPoint x: 100, endPoint y: 257, distance: 52.5
click at [101, 257] on td ""Housekeeping fee for all RCI Points reservations less than 7-night stays: Ther…" at bounding box center [353, 266] width 504 height 19
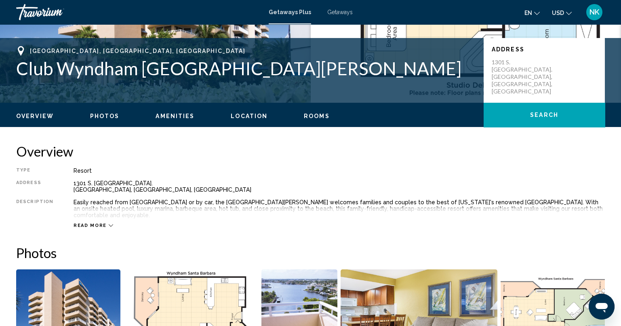
scroll to position [101, 0]
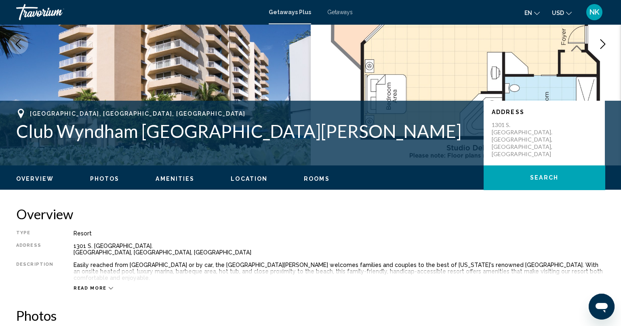
click at [109, 286] on icon "Main content" at bounding box center [111, 288] width 4 height 4
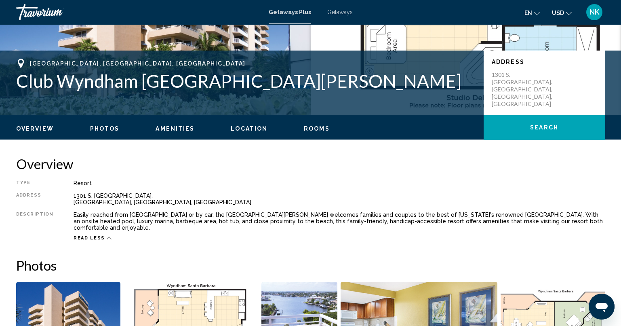
scroll to position [223, 0]
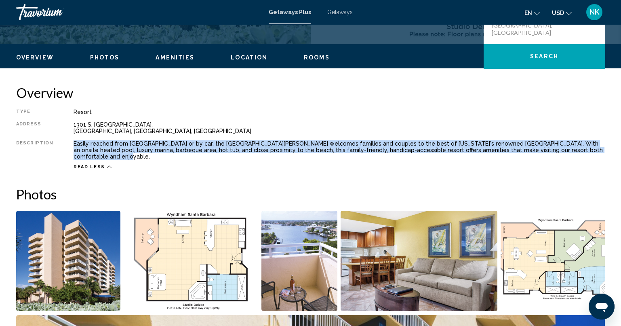
drag, startPoint x: 575, startPoint y: 147, endPoint x: 61, endPoint y: 144, distance: 514.4
click at [61, 144] on div "Type Resort All-Inclusive No All-Inclusive Address [STREET_ADDRESS] [GEOGRAPHIC…" at bounding box center [310, 139] width 589 height 61
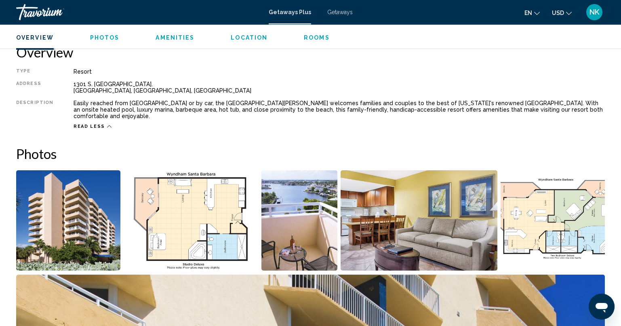
scroll to position [303, 0]
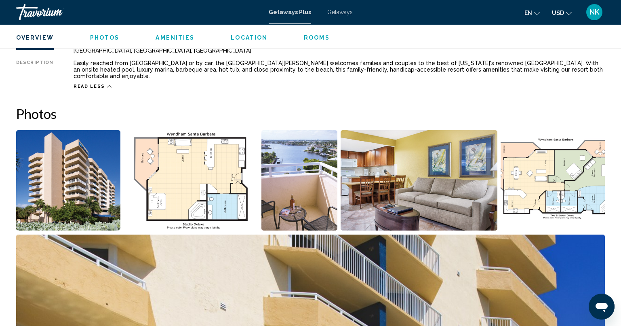
click at [97, 177] on img "Open full-screen image slider" at bounding box center [68, 180] width 104 height 100
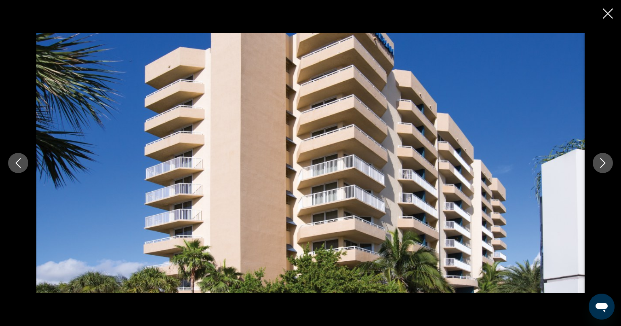
click at [611, 162] on button "Next image" at bounding box center [603, 163] width 20 height 20
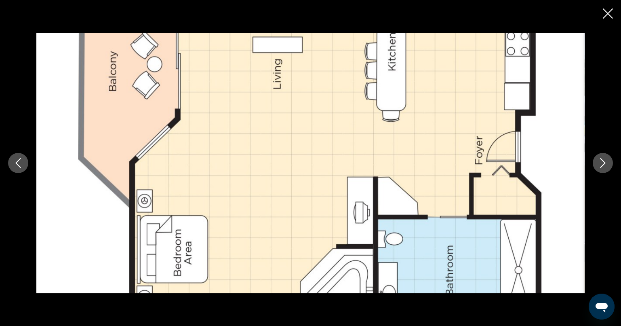
click at [609, 163] on button "Next image" at bounding box center [603, 163] width 20 height 20
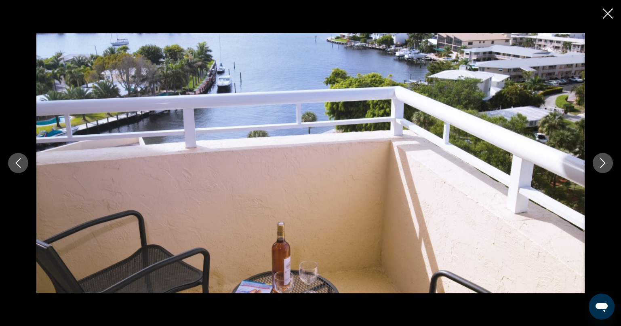
click at [609, 163] on button "Next image" at bounding box center [603, 163] width 20 height 20
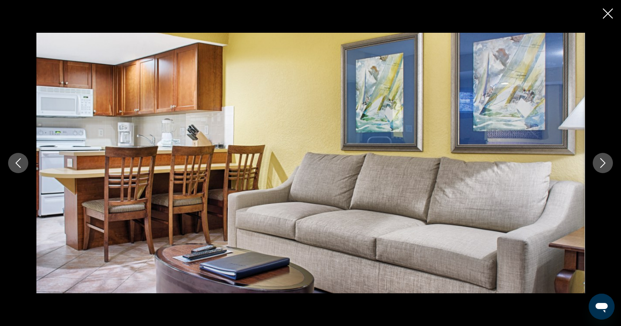
click at [609, 163] on button "Next image" at bounding box center [603, 163] width 20 height 20
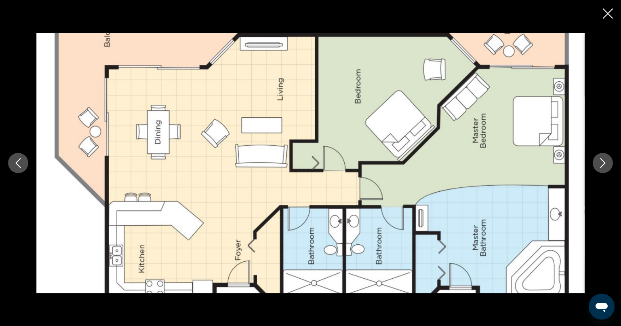
click at [609, 163] on button "Next image" at bounding box center [603, 163] width 20 height 20
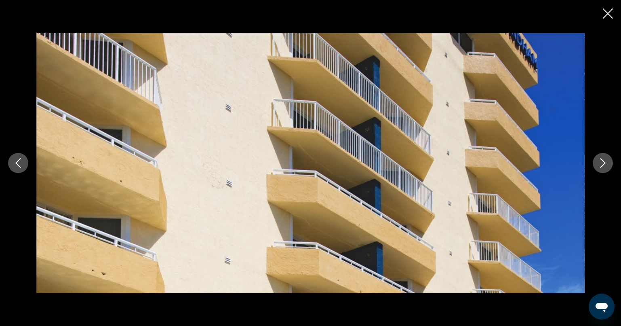
click at [609, 163] on button "Next image" at bounding box center [603, 163] width 20 height 20
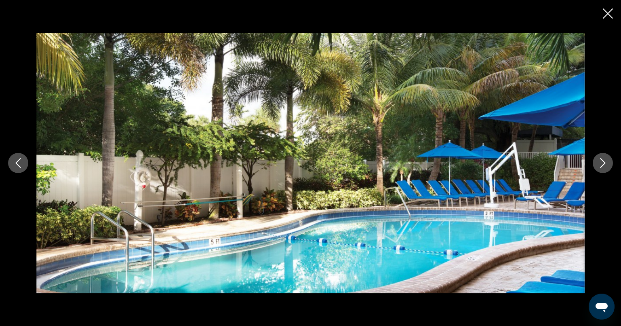
click at [609, 163] on button "Next image" at bounding box center [603, 163] width 20 height 20
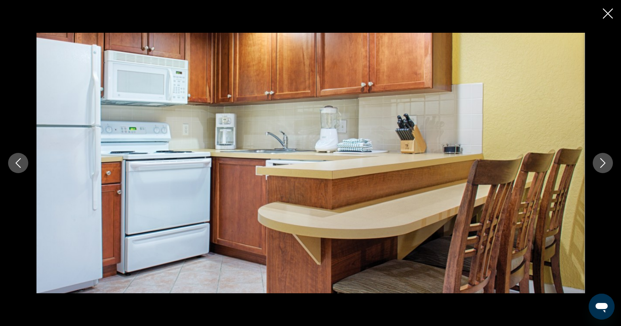
click at [609, 163] on button "Next image" at bounding box center [603, 163] width 20 height 20
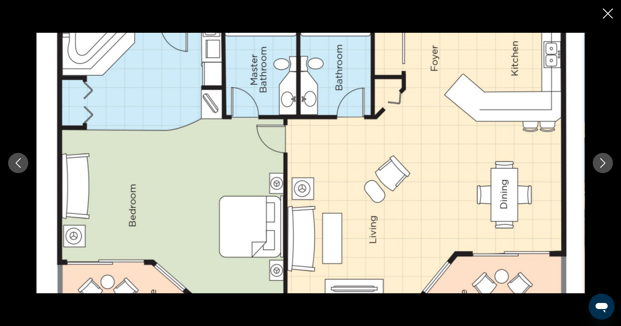
click at [22, 165] on icon "Previous image" at bounding box center [18, 163] width 10 height 10
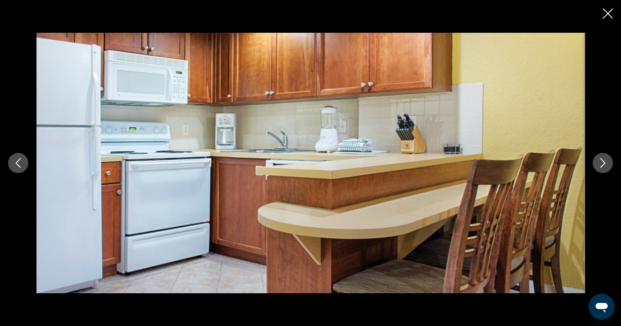
scroll to position [344, 0]
click at [599, 159] on icon "Next image" at bounding box center [603, 163] width 10 height 10
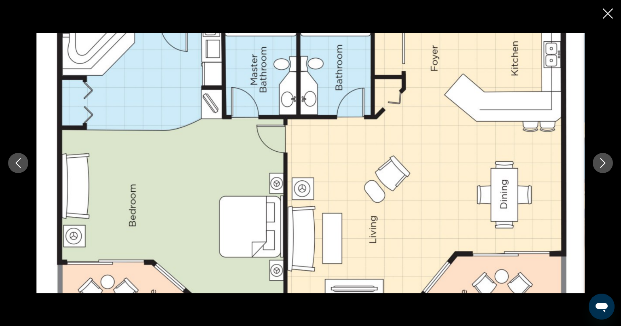
scroll to position [384, 0]
click at [603, 160] on icon "Next image" at bounding box center [603, 163] width 10 height 10
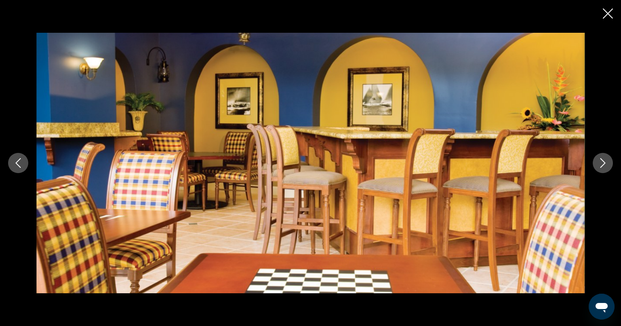
click at [598, 168] on button "Next image" at bounding box center [603, 163] width 20 height 20
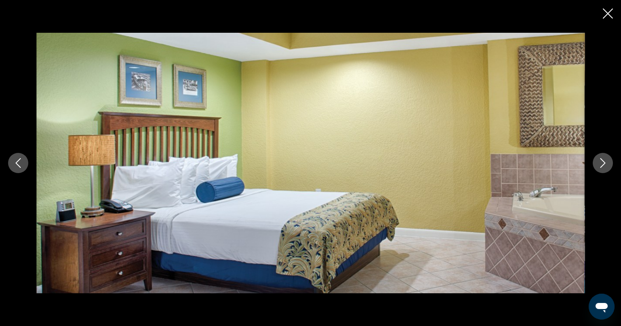
click at [598, 168] on button "Next image" at bounding box center [603, 163] width 20 height 20
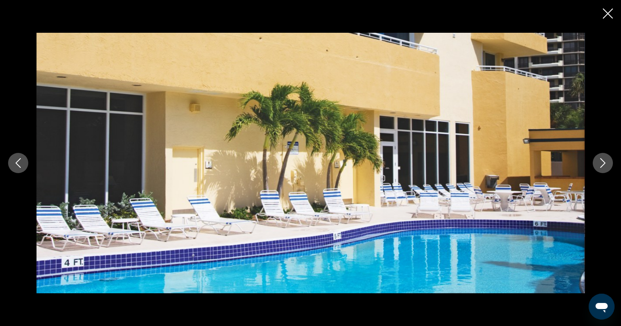
click at [598, 168] on button "Next image" at bounding box center [603, 163] width 20 height 20
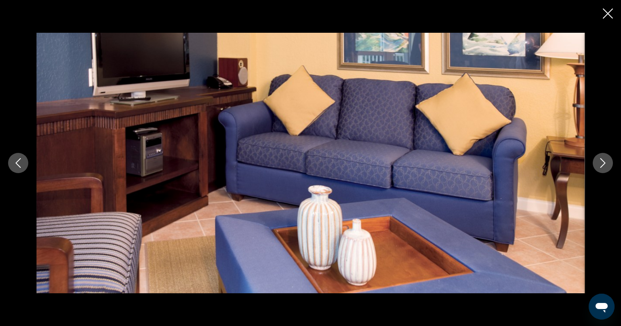
click at [598, 168] on button "Next image" at bounding box center [603, 163] width 20 height 20
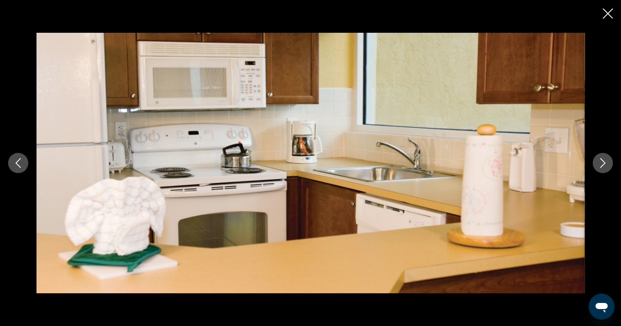
click at [598, 168] on button "Next image" at bounding box center [603, 163] width 20 height 20
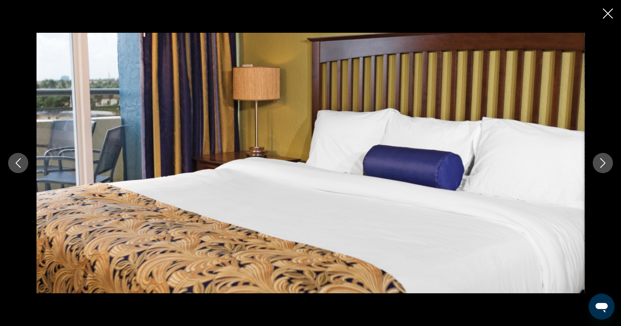
click at [598, 168] on button "Next image" at bounding box center [603, 163] width 20 height 20
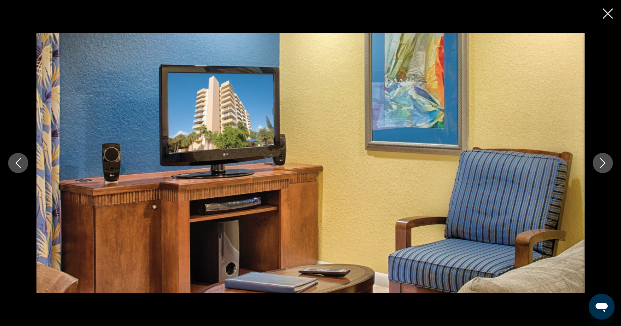
click at [598, 168] on button "Next image" at bounding box center [603, 163] width 20 height 20
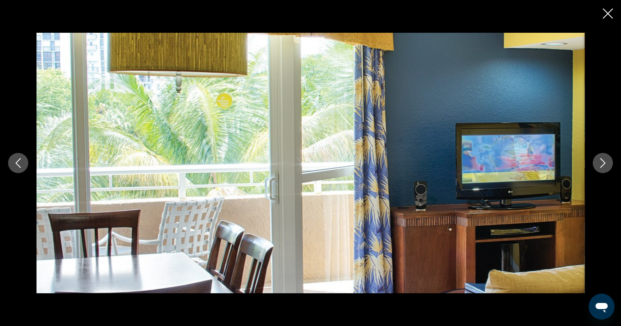
click at [604, 157] on button "Next image" at bounding box center [603, 163] width 20 height 20
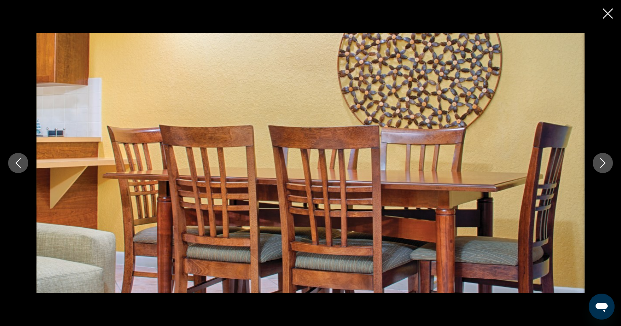
click at [609, 12] on icon "Close slideshow" at bounding box center [608, 13] width 10 height 10
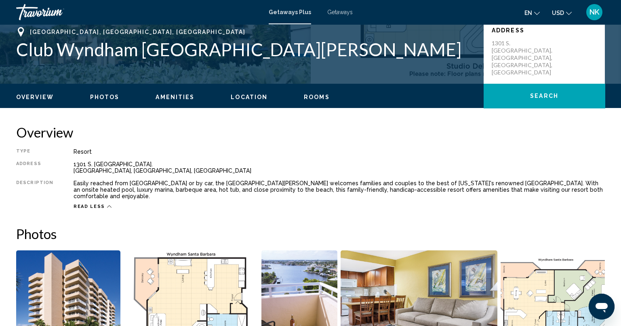
scroll to position [182, 0]
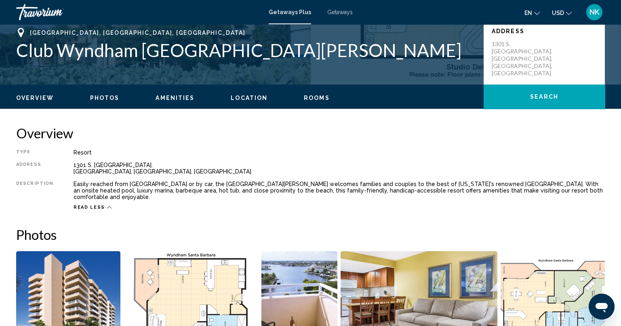
drag, startPoint x: 347, startPoint y: 8, endPoint x: 445, endPoint y: 150, distance: 172.8
click at [445, 150] on div "Resort" at bounding box center [339, 152] width 531 height 6
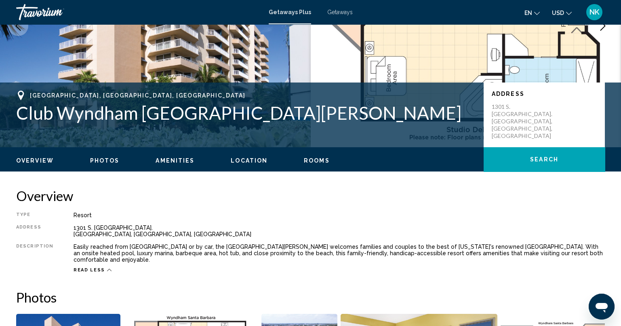
scroll to position [61, 0]
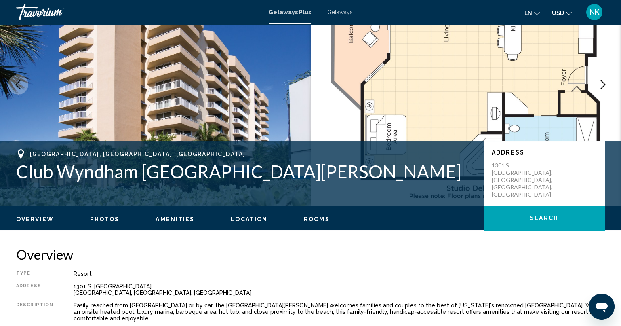
drag, startPoint x: 533, startPoint y: 162, endPoint x: 471, endPoint y: 262, distance: 117.4
click at [471, 262] on div "Overview Type Resort All-Inclusive No All-Inclusive Address [STREET_ADDRESS] [G…" at bounding box center [310, 288] width 589 height 85
click at [42, 219] on span "Overview" at bounding box center [35, 219] width 38 height 6
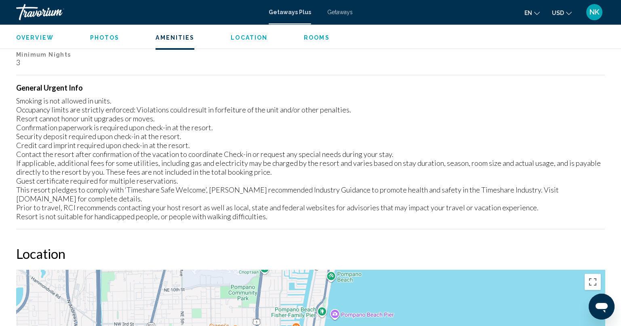
scroll to position [1152, 0]
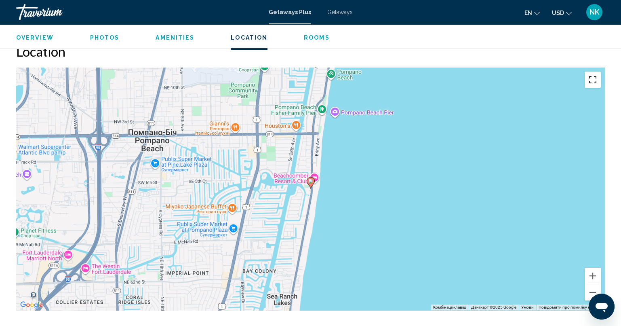
drag, startPoint x: 588, startPoint y: 76, endPoint x: 588, endPoint y: 125, distance: 48.9
click at [588, 76] on button "Перемкнути повноекранний режим" at bounding box center [593, 80] width 16 height 16
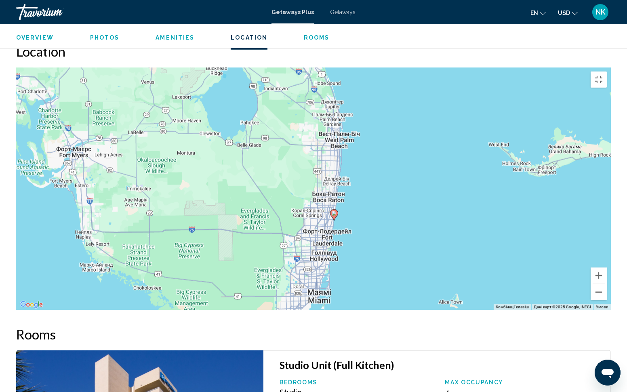
click at [607, 300] on button "Зменшити" at bounding box center [599, 292] width 16 height 16
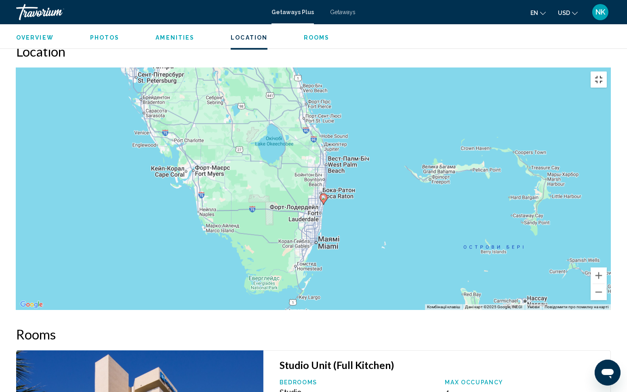
click at [607, 72] on button "Перемкнути повноекранний режим" at bounding box center [599, 80] width 16 height 16
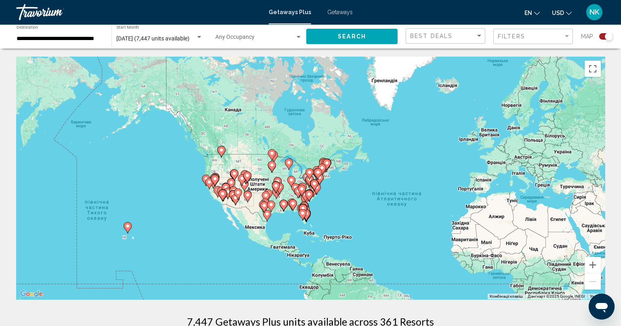
drag, startPoint x: 183, startPoint y: 175, endPoint x: 293, endPoint y: 209, distance: 115.3
click at [294, 209] on gmp-advanced-marker "Main content" at bounding box center [293, 205] width 8 height 12
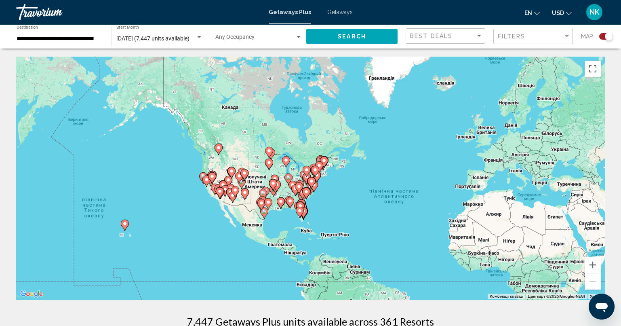
click at [124, 231] on gmp-advanced-marker "Main content" at bounding box center [125, 225] width 8 height 12
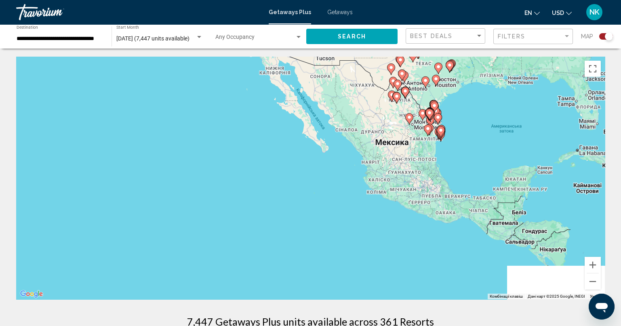
drag, startPoint x: 559, startPoint y: 215, endPoint x: 112, endPoint y: 207, distance: 446.6
click at [114, 209] on div "Увімкніть режим перетягування за допомогою клавіатури, натиснувши Alt + Enter. …" at bounding box center [310, 178] width 589 height 242
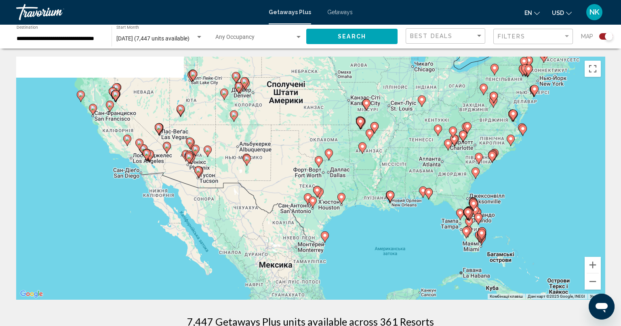
drag, startPoint x: 504, startPoint y: 159, endPoint x: 391, endPoint y: 283, distance: 167.9
click at [401, 284] on div "Увімкніть режим перетягування за допомогою клавіатури, натиснувши Alt + Enter. …" at bounding box center [310, 178] width 589 height 242
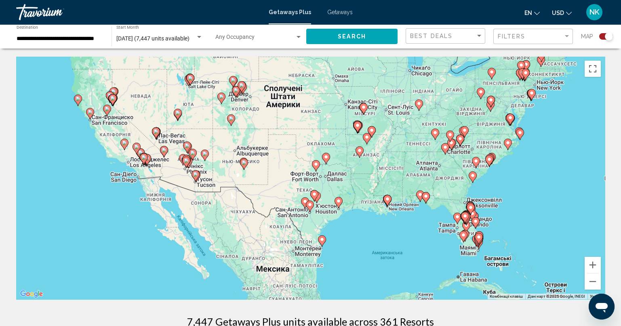
click at [320, 241] on image "Main content" at bounding box center [322, 239] width 5 height 5
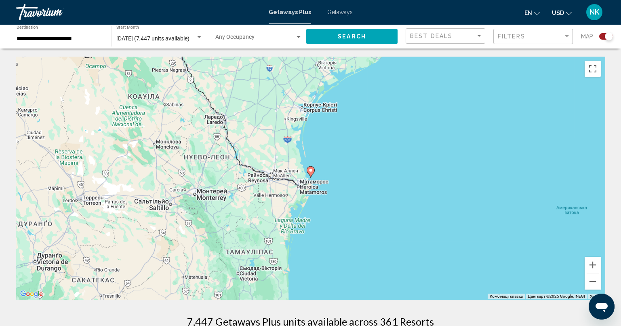
click at [310, 176] on icon "Main content" at bounding box center [311, 171] width 8 height 11
type input "**********"
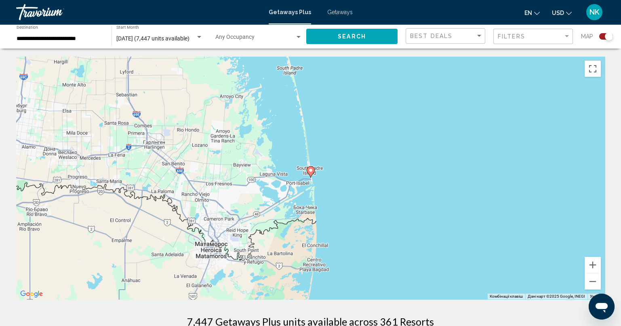
click at [311, 173] on icon "Main content" at bounding box center [310, 171] width 7 height 11
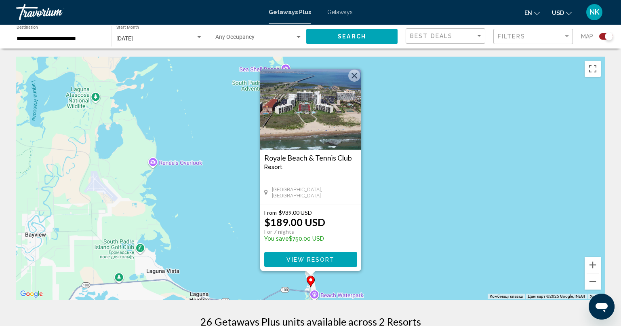
click at [351, 240] on div "From $939.00 USD $189.00 USD For 7 nights You save $750.00 USD" at bounding box center [310, 227] width 93 height 37
click at [333, 258] on span "View Resort" at bounding box center [311, 259] width 48 height 6
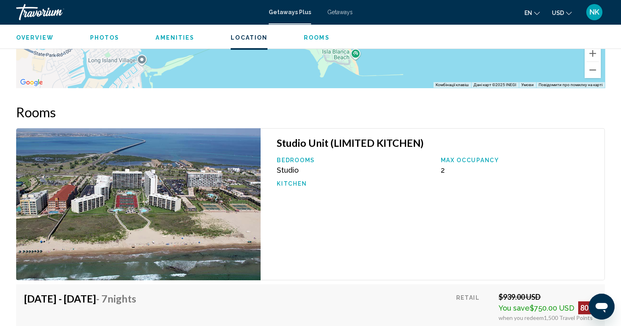
scroll to position [1212, 0]
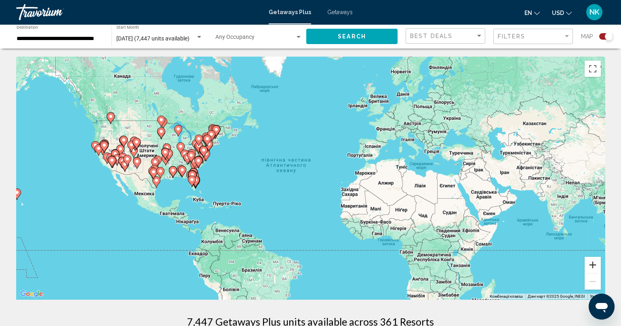
click at [593, 268] on button "Збільшити" at bounding box center [593, 265] width 16 height 16
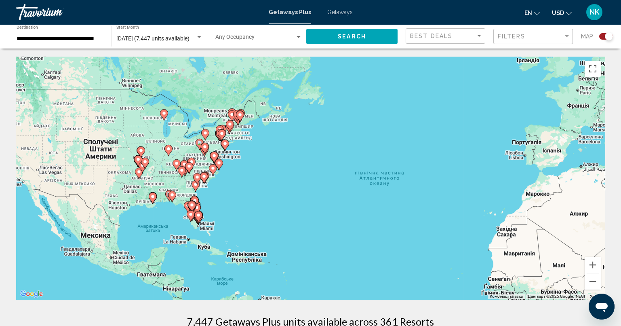
drag, startPoint x: 101, startPoint y: 158, endPoint x: 221, endPoint y: 184, distance: 123.5
click at [219, 185] on div "Увімкніть режим перетягування за допомогою клавіатури, натиснувши Alt + Enter. …" at bounding box center [310, 178] width 589 height 242
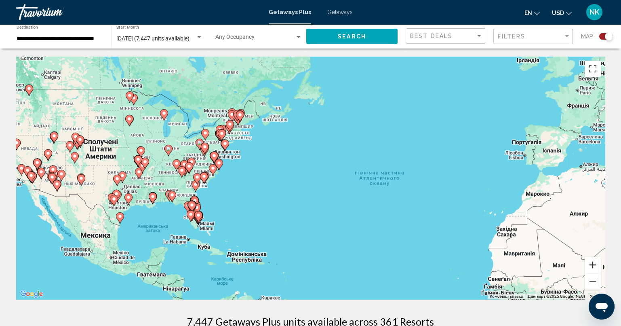
click at [592, 262] on button "Збільшити" at bounding box center [593, 265] width 16 height 16
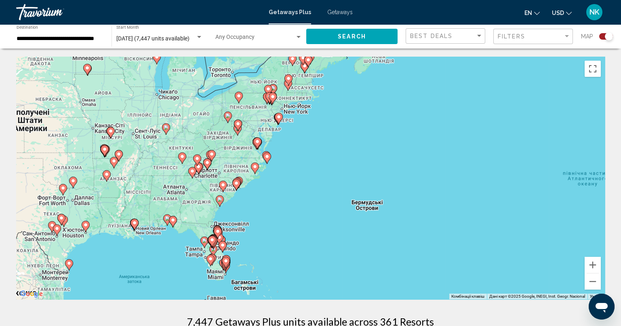
drag, startPoint x: 124, startPoint y: 204, endPoint x: 263, endPoint y: 204, distance: 139.8
click at [263, 204] on div "Увімкніть режим перетягування за допомогою клавіатури, натиснувши Alt + Enter. …" at bounding box center [310, 178] width 589 height 242
click at [598, 266] on button "Збільшити" at bounding box center [593, 265] width 16 height 16
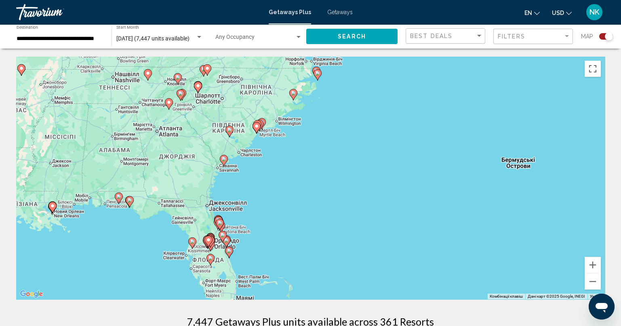
drag, startPoint x: 225, startPoint y: 251, endPoint x: 341, endPoint y: 164, distance: 144.3
click at [341, 164] on div "Увімкніть режим перетягування за допомогою клавіатури, натиснувши Alt + Enter. …" at bounding box center [310, 178] width 589 height 242
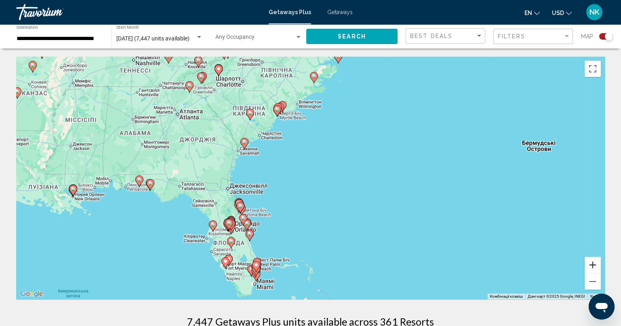
click at [596, 262] on button "Збільшити" at bounding box center [593, 265] width 16 height 16
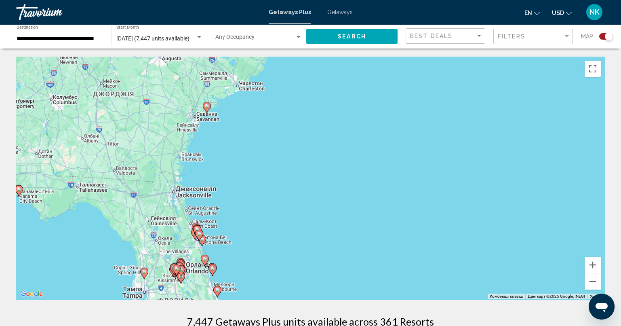
drag, startPoint x: 245, startPoint y: 240, endPoint x: 323, endPoint y: 216, distance: 81.7
click at [323, 216] on div "Увімкніть режим перетягування за допомогою клавіатури, натиснувши Alt + Enter. …" at bounding box center [310, 178] width 589 height 242
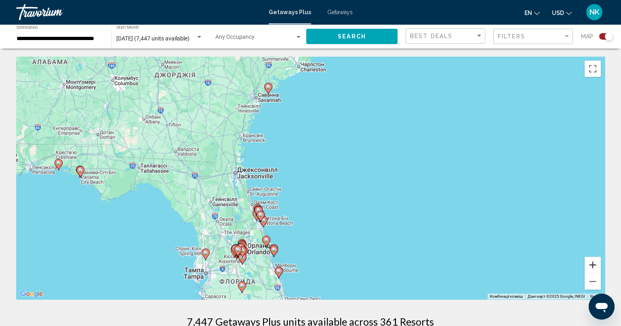
click at [594, 263] on button "Збільшити" at bounding box center [593, 265] width 16 height 16
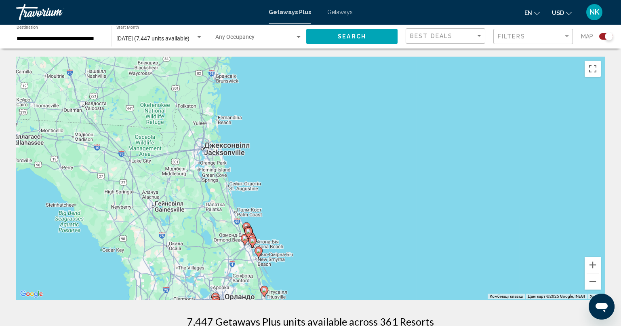
drag, startPoint x: 259, startPoint y: 237, endPoint x: 387, endPoint y: 203, distance: 132.0
click at [384, 204] on div "Увімкніть режим перетягування за допомогою клавіатури, натиснувши Alt + Enter. …" at bounding box center [310, 178] width 589 height 242
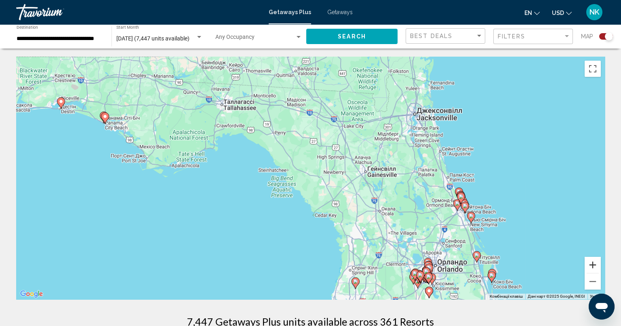
click at [597, 264] on button "Збільшити" at bounding box center [593, 265] width 16 height 16
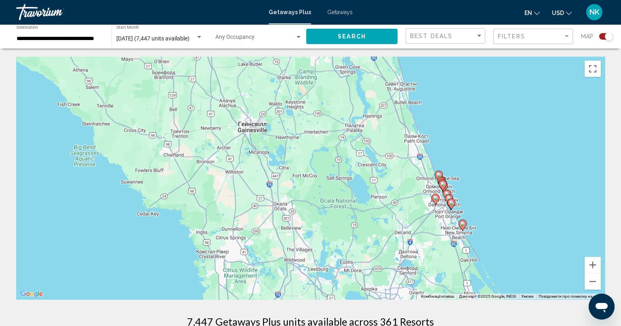
drag, startPoint x: 553, startPoint y: 230, endPoint x: 364, endPoint y: 182, distance: 195.0
click at [372, 185] on div "Увімкніть режим перетягування за допомогою клавіатури, натиснувши Alt + Enter. …" at bounding box center [310, 178] width 589 height 242
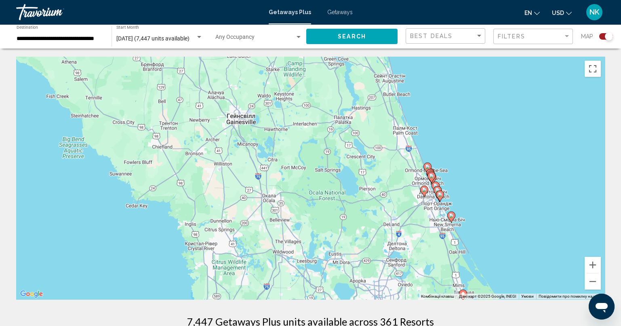
click at [432, 177] on image "Main content" at bounding box center [431, 175] width 5 height 5
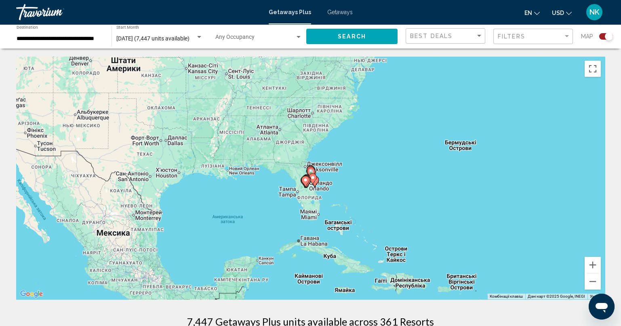
click at [310, 178] on image "Main content" at bounding box center [312, 177] width 5 height 5
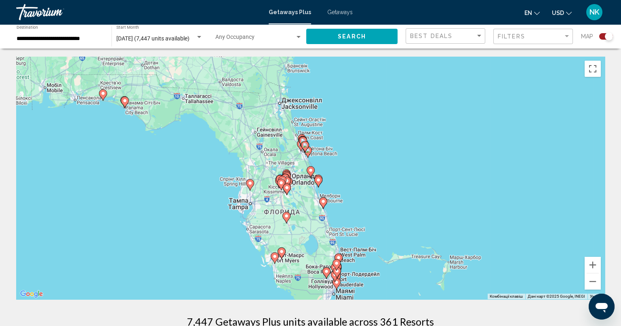
click at [311, 177] on icon "Main content" at bounding box center [311, 171] width 8 height 11
type input "**********"
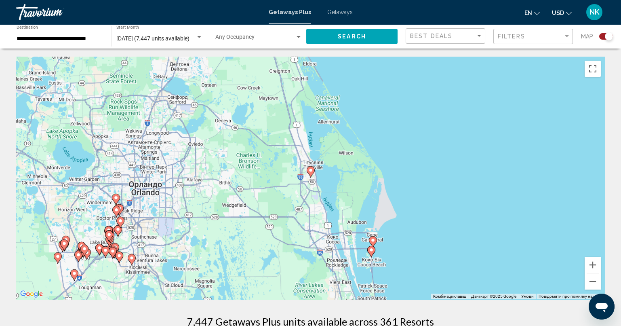
click at [372, 242] on icon "Main content" at bounding box center [372, 241] width 7 height 11
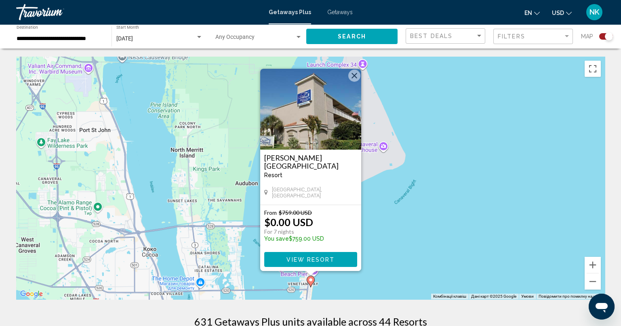
click at [325, 261] on span "View Resort" at bounding box center [311, 259] width 48 height 6
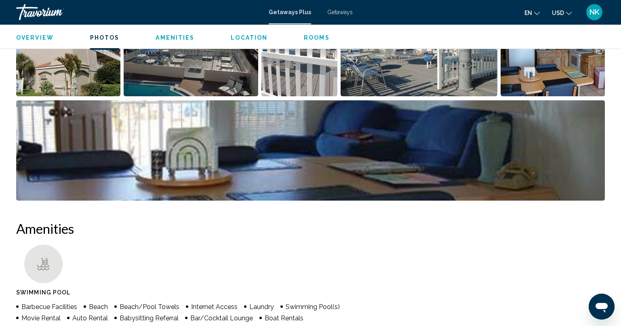
scroll to position [323, 0]
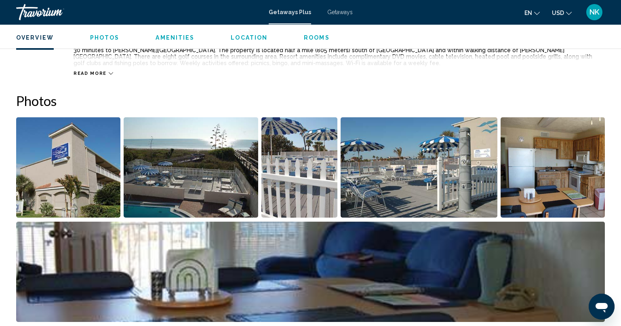
click at [79, 192] on img "Open full-screen image slider" at bounding box center [68, 167] width 104 height 100
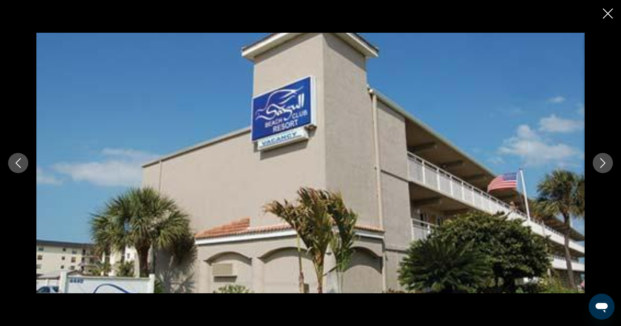
click at [605, 155] on button "Next image" at bounding box center [603, 163] width 20 height 20
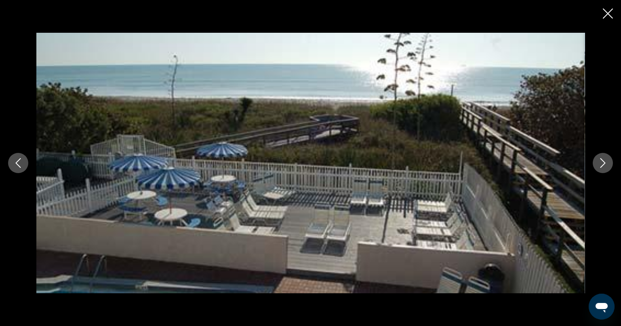
click at [603, 160] on icon "Next image" at bounding box center [602, 163] width 5 height 10
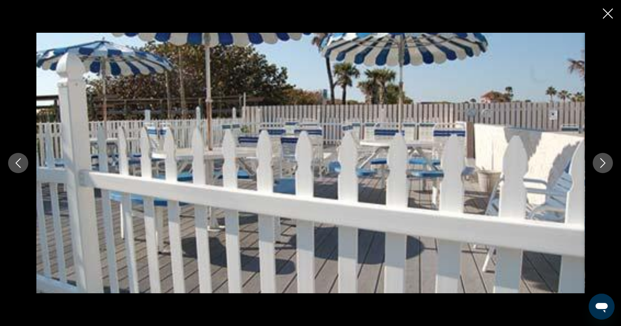
click at [603, 161] on icon "Next image" at bounding box center [602, 163] width 5 height 10
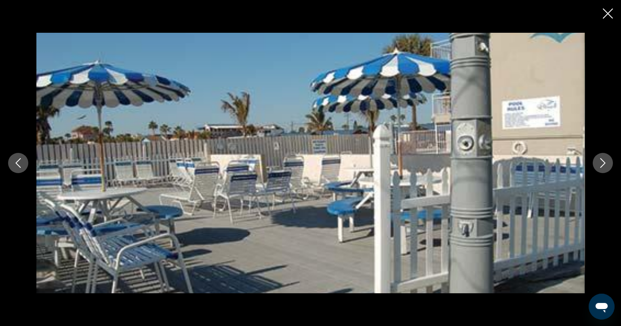
click at [603, 162] on icon "Next image" at bounding box center [603, 163] width 10 height 10
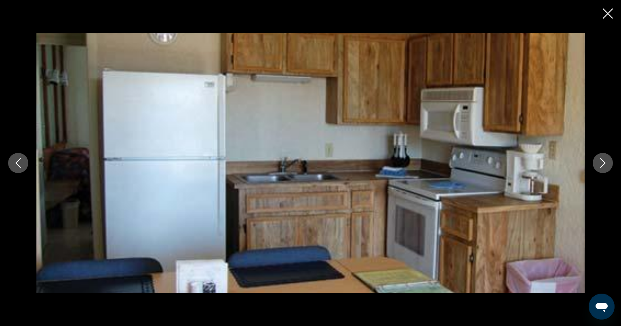
click at [603, 162] on icon "Next image" at bounding box center [603, 163] width 10 height 10
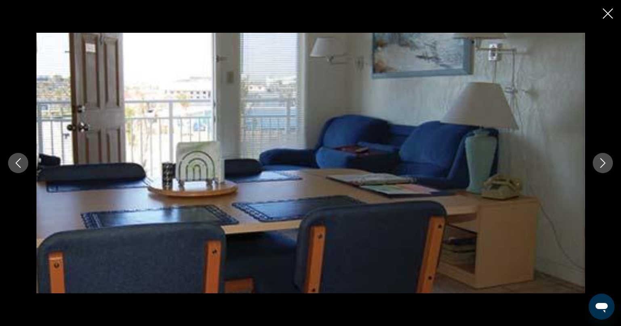
click at [603, 162] on icon "Next image" at bounding box center [603, 163] width 10 height 10
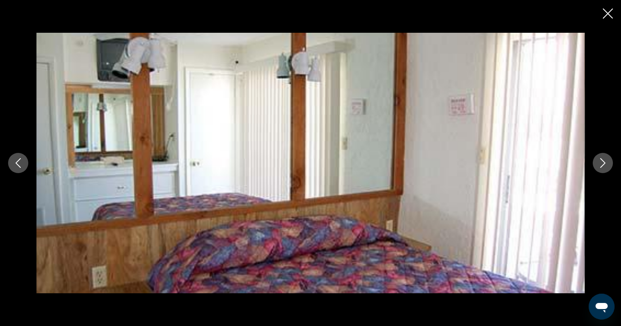
click at [603, 162] on icon "Next image" at bounding box center [603, 163] width 10 height 10
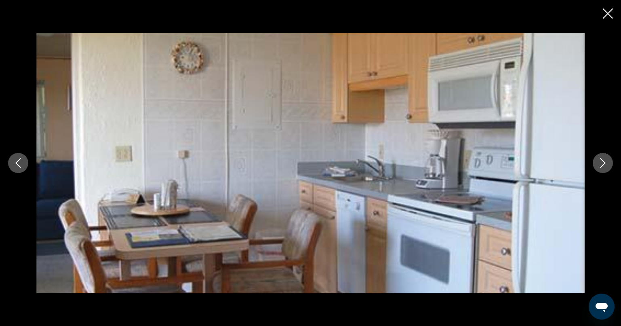
click at [603, 162] on icon "Next image" at bounding box center [603, 163] width 10 height 10
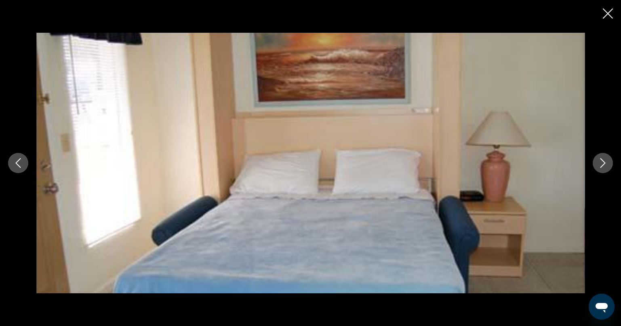
drag, startPoint x: 596, startPoint y: 160, endPoint x: 597, endPoint y: 155, distance: 5.3
click at [596, 160] on button "Next image" at bounding box center [603, 163] width 20 height 20
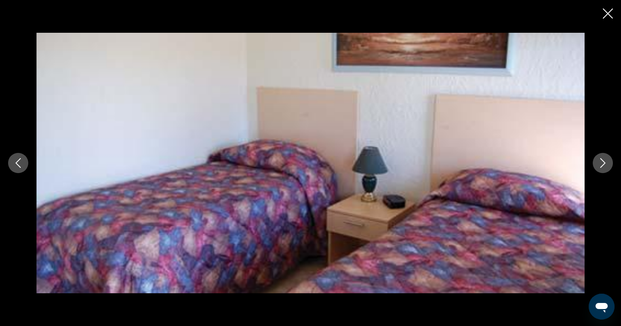
click at [610, 10] on icon "Close slideshow" at bounding box center [608, 13] width 10 height 10
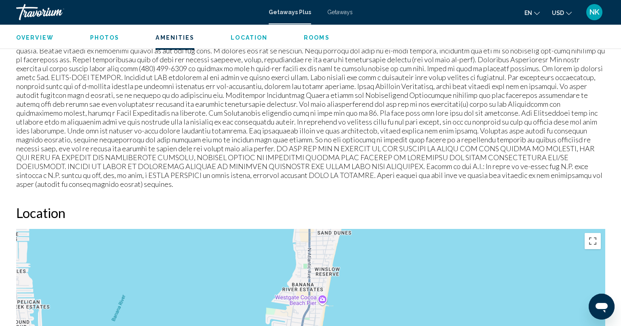
scroll to position [727, 0]
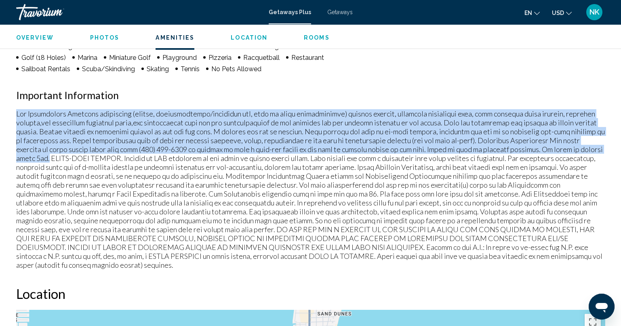
drag, startPoint x: 13, startPoint y: 110, endPoint x: 572, endPoint y: 147, distance: 560.9
click at [585, 150] on div "Overview Type Resort All-Inclusive No All-Inclusive Address [STREET_ADDRESS] De…" at bounding box center [310, 231] width 597 height 1300
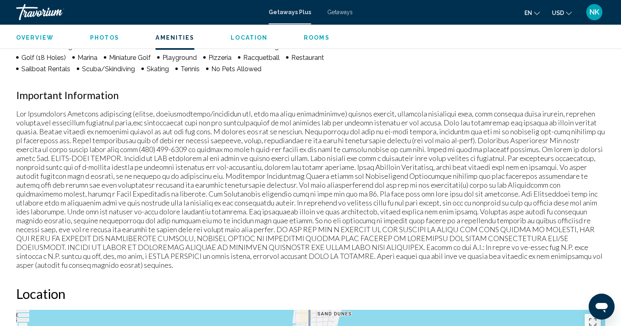
click at [607, 82] on div "Overview Type Resort All-Inclusive No All-Inclusive Address [STREET_ADDRESS] De…" at bounding box center [310, 231] width 597 height 1300
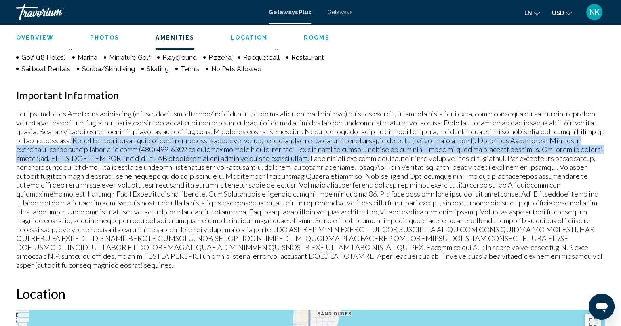
drag, startPoint x: 59, startPoint y: 139, endPoint x: 286, endPoint y: 158, distance: 227.1
click at [286, 158] on p "Main content" at bounding box center [310, 189] width 589 height 160
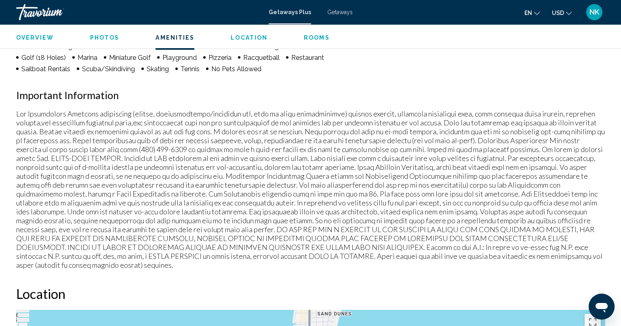
click at [303, 162] on p "Main content" at bounding box center [310, 189] width 589 height 160
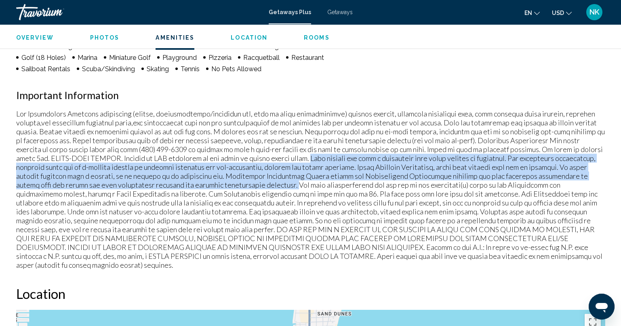
drag, startPoint x: 287, startPoint y: 156, endPoint x: 213, endPoint y: 181, distance: 78.6
click at [212, 182] on p "Main content" at bounding box center [310, 189] width 589 height 160
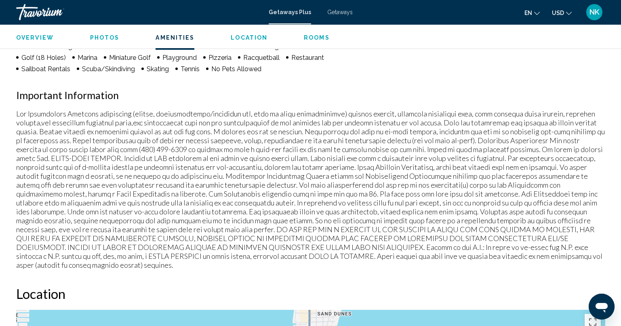
click at [392, 200] on p "Main content" at bounding box center [310, 189] width 589 height 160
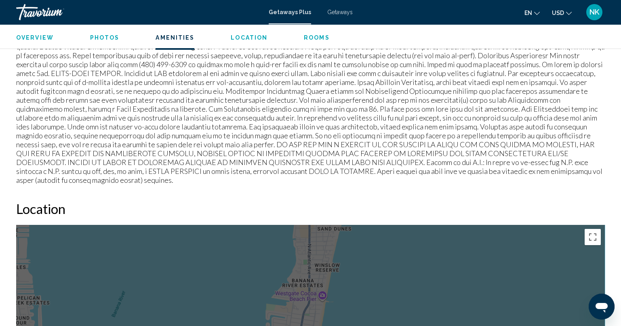
scroll to position [808, 0]
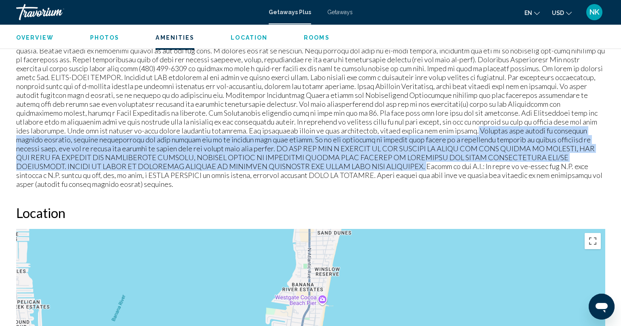
drag, startPoint x: 344, startPoint y: 132, endPoint x: 227, endPoint y: 168, distance: 123.0
click at [227, 168] on p "Main content" at bounding box center [310, 108] width 589 height 160
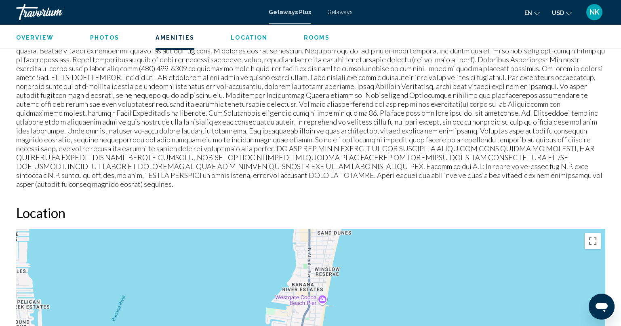
click at [293, 177] on p "Main content" at bounding box center [310, 108] width 589 height 160
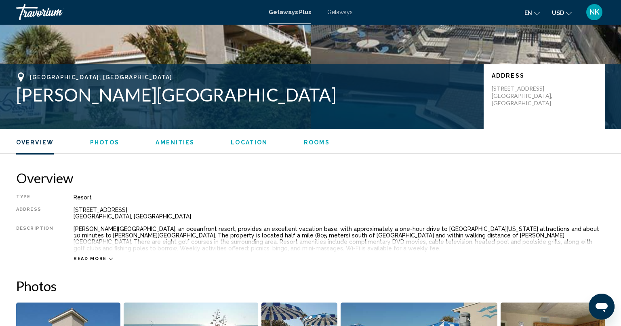
scroll to position [121, 0]
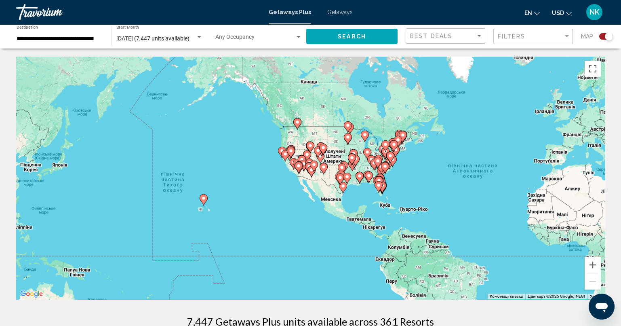
drag, startPoint x: 149, startPoint y: 168, endPoint x: 337, endPoint y: 171, distance: 187.9
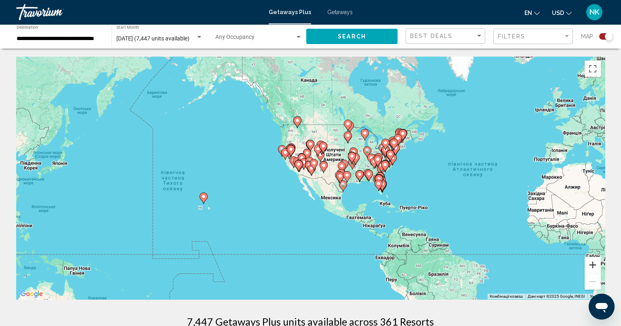
click at [596, 266] on button "Збільшити" at bounding box center [593, 265] width 16 height 16
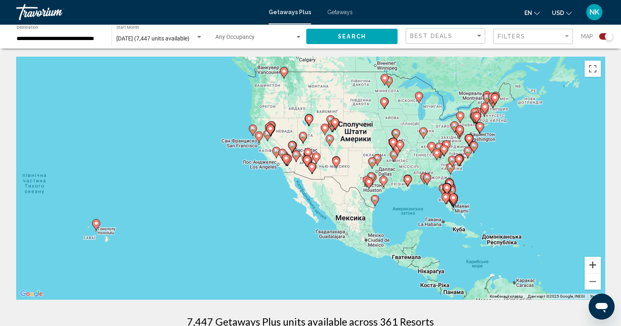
click at [596, 266] on button "Збільшити" at bounding box center [593, 265] width 16 height 16
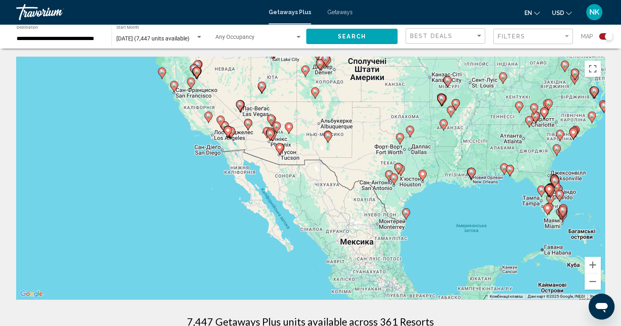
drag, startPoint x: 522, startPoint y: 222, endPoint x: 485, endPoint y: 202, distance: 42.1
click at [485, 204] on div "Увімкніть режим перетягування за допомогою клавіатури, натиснувши Alt + Enter. …" at bounding box center [310, 178] width 589 height 242
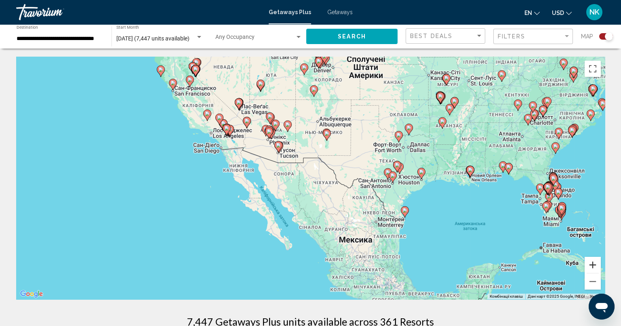
click at [598, 265] on button "Збільшити" at bounding box center [593, 265] width 16 height 16
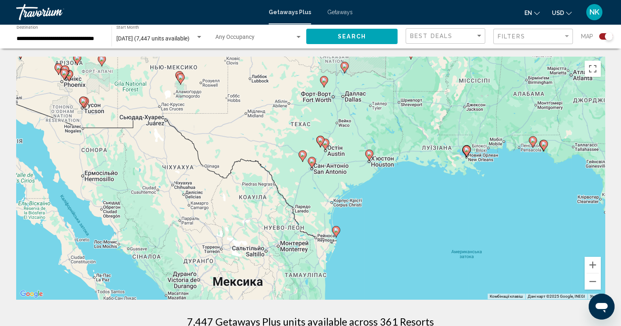
drag, startPoint x: 603, startPoint y: 229, endPoint x: 439, endPoint y: 208, distance: 165.9
click at [439, 209] on div "Увімкніть режим перетягування за допомогою клавіатури, натиснувши Alt + Enter. …" at bounding box center [310, 178] width 589 height 242
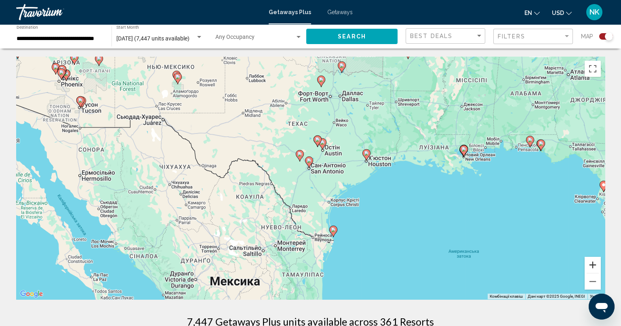
click at [592, 263] on button "Збільшити" at bounding box center [593, 265] width 16 height 16
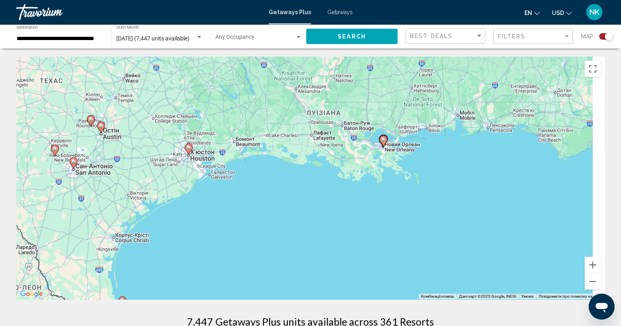
drag, startPoint x: 590, startPoint y: 173, endPoint x: 399, endPoint y: 159, distance: 190.9
click at [351, 184] on div "Увімкніть режим перетягування за допомогою клавіатури, натиснувши Alt + Enter. …" at bounding box center [310, 178] width 589 height 242
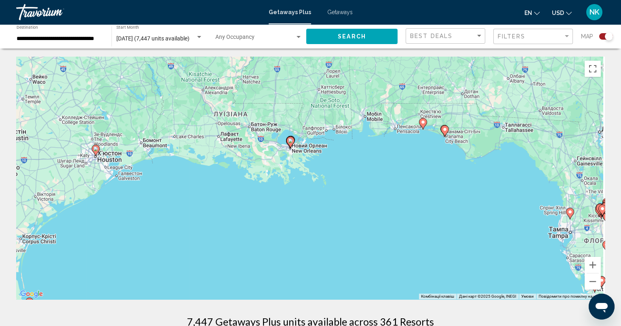
drag, startPoint x: 541, startPoint y: 186, endPoint x: 447, endPoint y: 182, distance: 94.6
click at [448, 188] on div "Увімкніть режим перетягування за допомогою клавіатури, натиснувши Alt + Enter. …" at bounding box center [310, 178] width 589 height 242
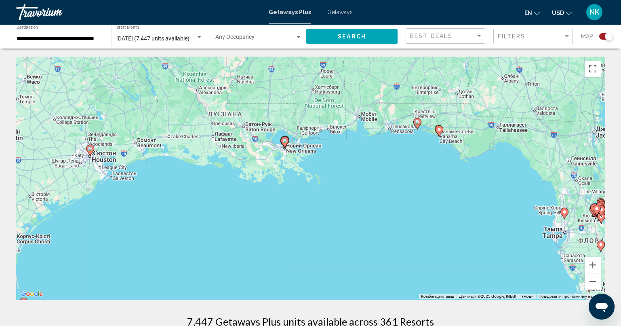
click at [439, 130] on image "Main content" at bounding box center [439, 129] width 5 height 5
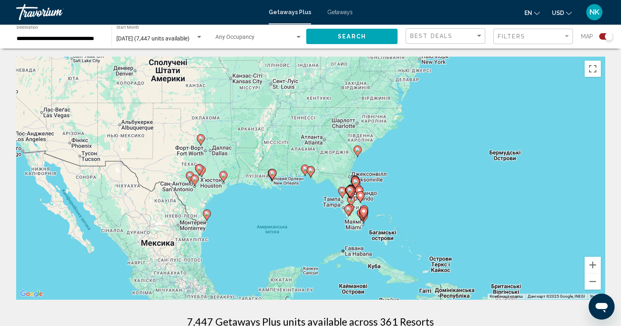
click at [312, 174] on gmp-advanced-marker "Main content" at bounding box center [311, 172] width 8 height 12
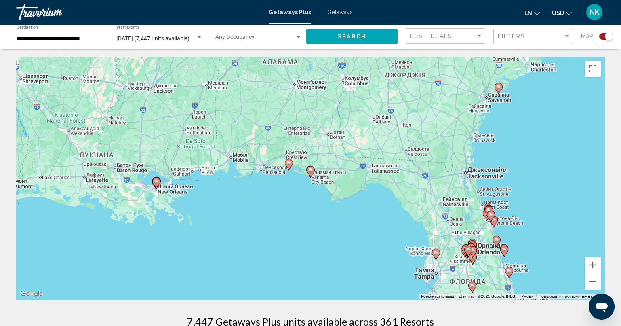
click at [312, 174] on gmp-advanced-marker "Main content" at bounding box center [311, 172] width 8 height 12
type input "**********"
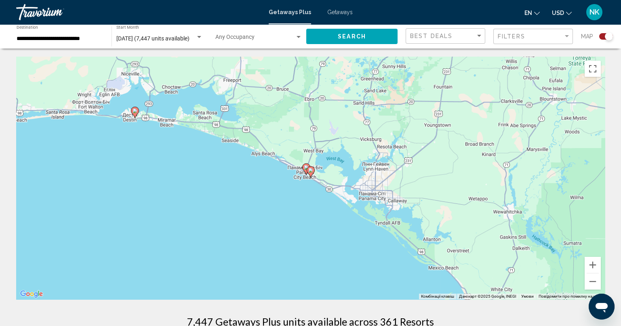
click at [311, 172] on image "Main content" at bounding box center [310, 170] width 5 height 5
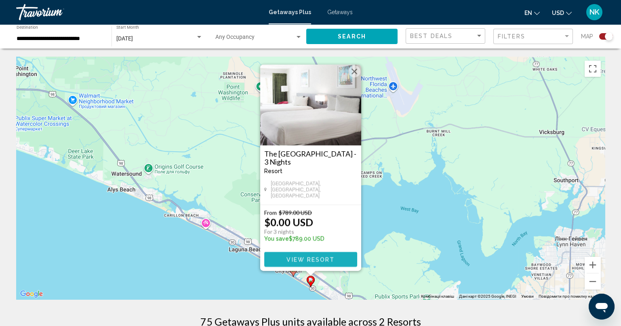
click at [335, 259] on button "View Resort" at bounding box center [310, 259] width 93 height 15
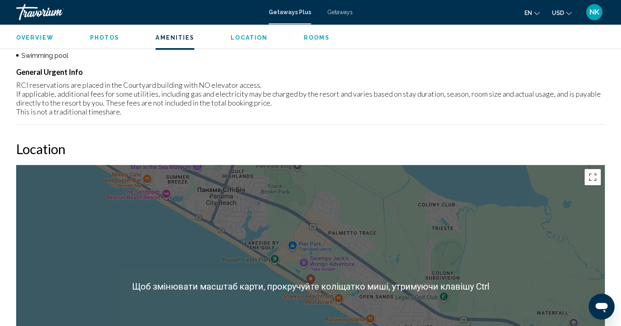
scroll to position [646, 0]
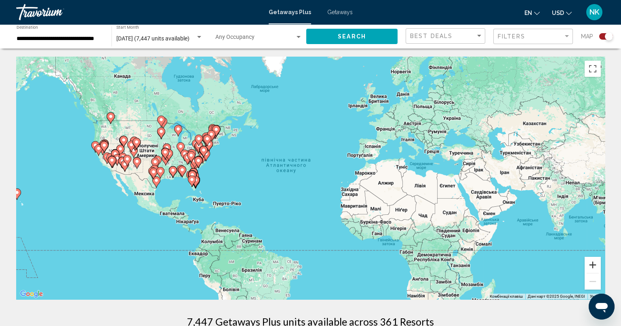
click at [595, 263] on button "Збільшити" at bounding box center [593, 265] width 16 height 16
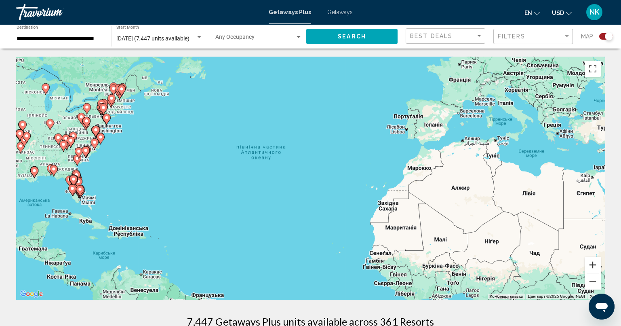
click at [595, 263] on button "Збільшити" at bounding box center [593, 265] width 16 height 16
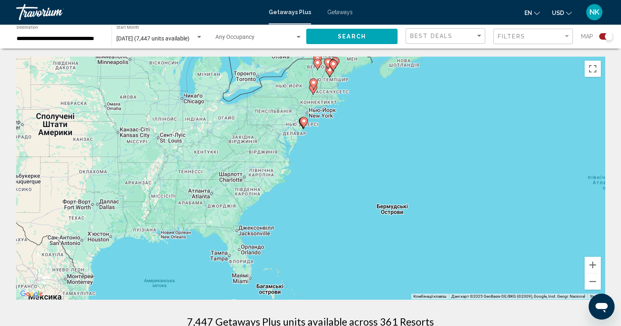
drag, startPoint x: 131, startPoint y: 166, endPoint x: 436, endPoint y: 187, distance: 306.3
click at [529, 220] on div "Увімкніть режим перетягування за допомогою клавіатури, натиснувши Alt + Enter. …" at bounding box center [310, 178] width 589 height 242
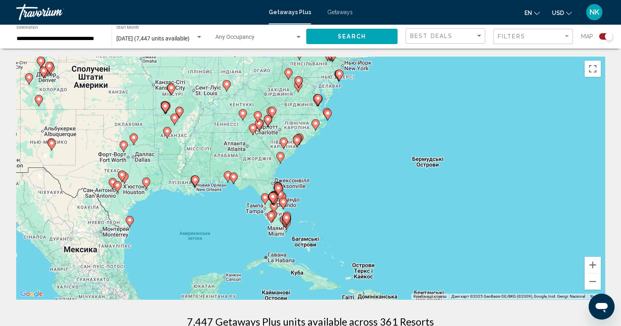
drag, startPoint x: 358, startPoint y: 139, endPoint x: 407, endPoint y: 97, distance: 65.0
click at [407, 93] on div "Увімкніть режим перетягування за допомогою клавіатури, натиснувши Alt + Enter. …" at bounding box center [310, 178] width 589 height 242
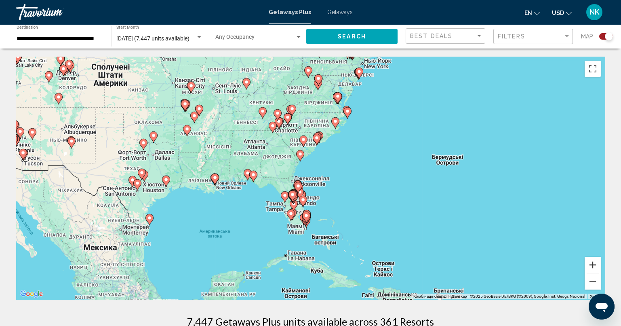
click at [594, 268] on button "Збільшити" at bounding box center [593, 265] width 16 height 16
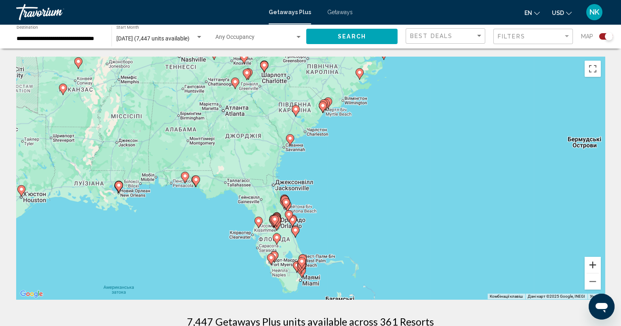
click at [594, 267] on button "Збільшити" at bounding box center [593, 265] width 16 height 16
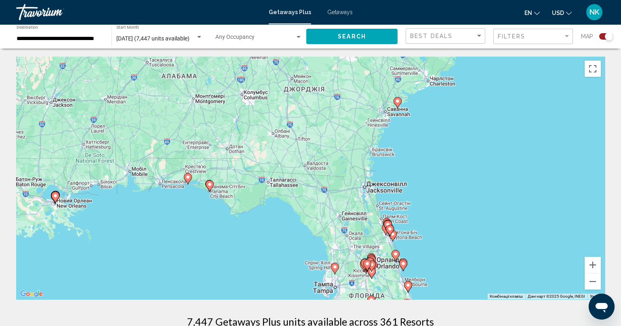
drag, startPoint x: 146, startPoint y: 219, endPoint x: 278, endPoint y: 213, distance: 131.5
click at [277, 214] on div "Увімкніть режим перетягування за допомогою клавіатури, натиснувши Alt + Enter. …" at bounding box center [310, 178] width 589 height 242
click at [595, 268] on button "Збільшити" at bounding box center [593, 265] width 16 height 16
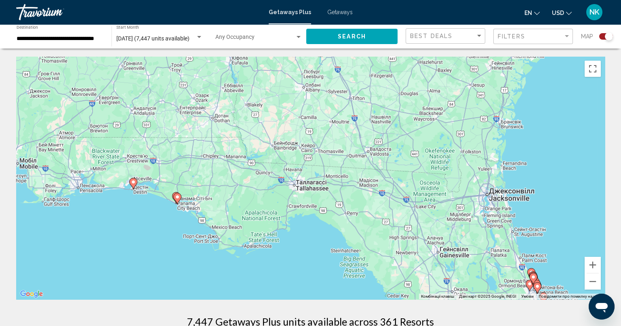
drag, startPoint x: 123, startPoint y: 210, endPoint x: 287, endPoint y: 209, distance: 164.1
click at [287, 209] on div "Увімкніть режим перетягування за допомогою клавіатури, натиснувши Alt + Enter. …" at bounding box center [310, 178] width 589 height 242
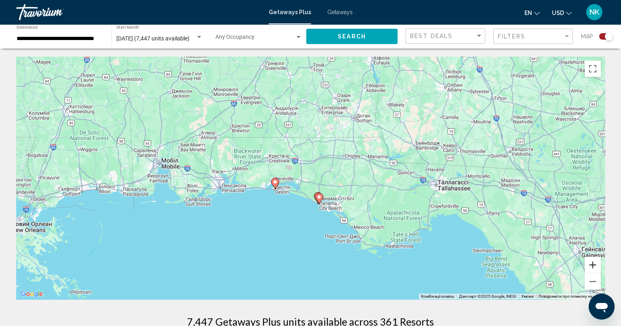
click at [589, 265] on button "Збільшити" at bounding box center [593, 265] width 16 height 16
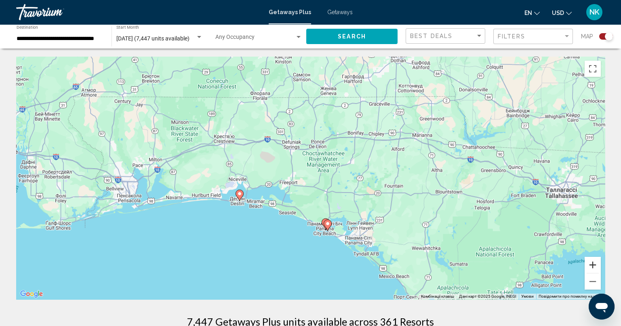
click at [593, 267] on button "Збільшити" at bounding box center [593, 265] width 16 height 16
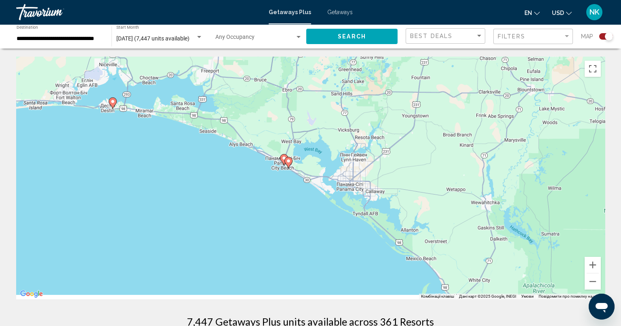
drag, startPoint x: 562, startPoint y: 254, endPoint x: 481, endPoint y: 149, distance: 132.3
click at [514, 139] on div "Увімкніть режим перетягування за допомогою клавіатури, натиснувши Alt + Enter. …" at bounding box center [310, 178] width 589 height 242
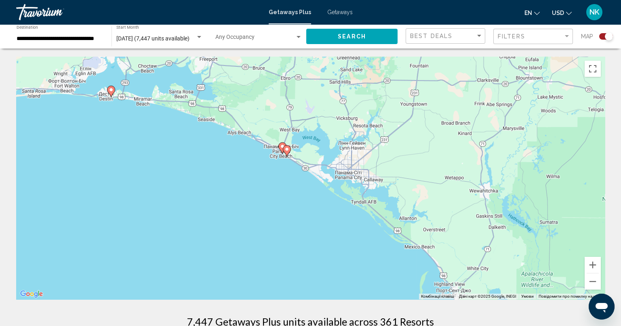
click at [282, 145] on image "Main content" at bounding box center [282, 146] width 5 height 5
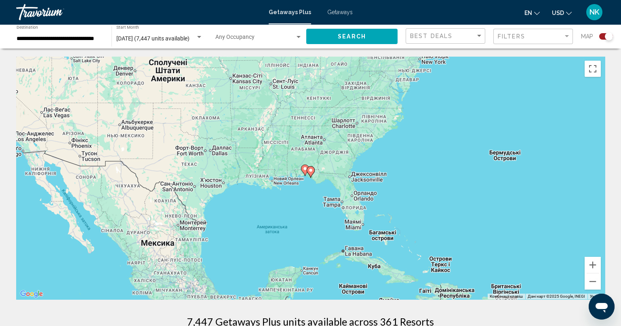
click at [303, 168] on image "Main content" at bounding box center [305, 168] width 5 height 5
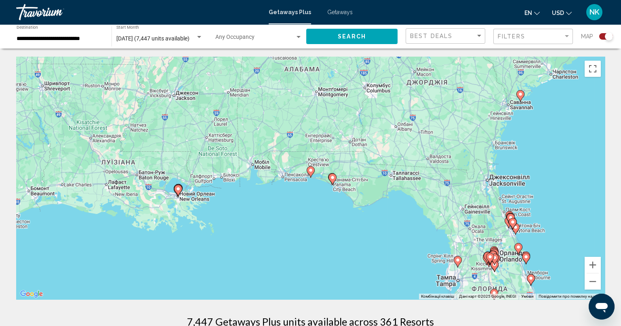
click at [310, 171] on image "Main content" at bounding box center [310, 170] width 5 height 5
type input "**********"
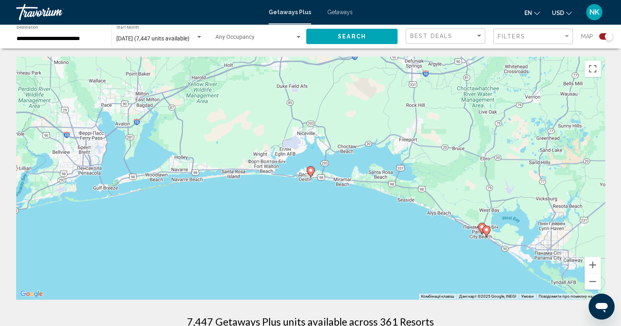
click at [310, 174] on icon "Main content" at bounding box center [310, 171] width 7 height 11
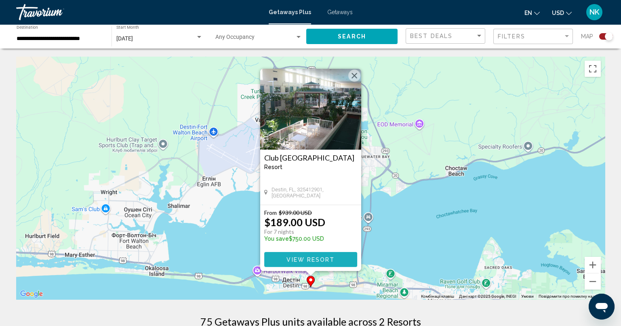
click at [322, 259] on span "View Resort" at bounding box center [311, 259] width 48 height 6
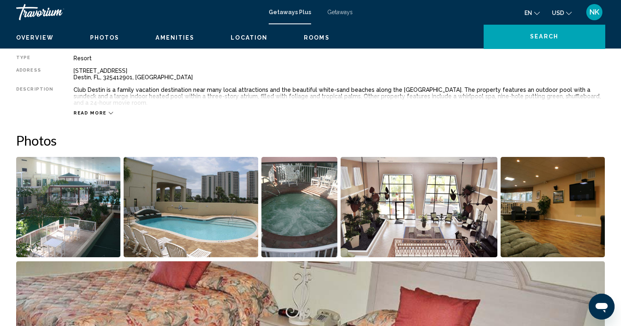
scroll to position [155, 0]
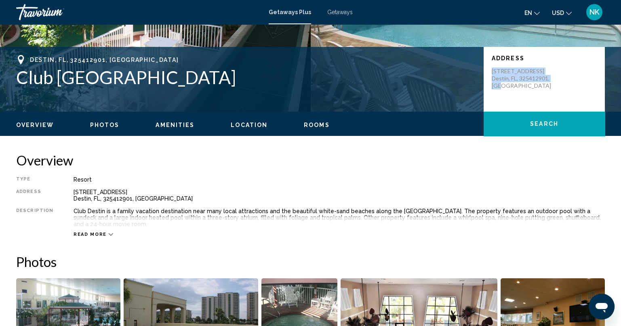
drag, startPoint x: 517, startPoint y: 90, endPoint x: 491, endPoint y: 66, distance: 35.2
click at [491, 66] on div "Address [STREET_ADDRESS]" at bounding box center [544, 79] width 121 height 65
click at [89, 232] on span "Read more" at bounding box center [90, 234] width 33 height 5
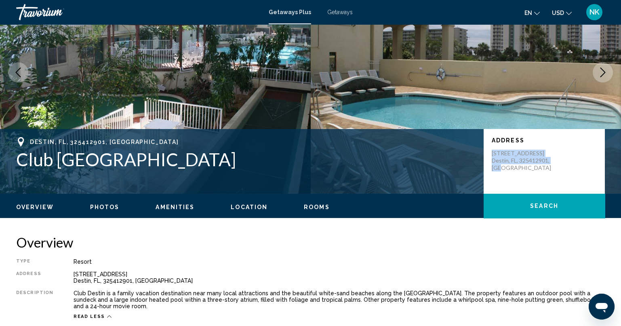
scroll to position [0, 0]
